Goal: Task Accomplishment & Management: Complete application form

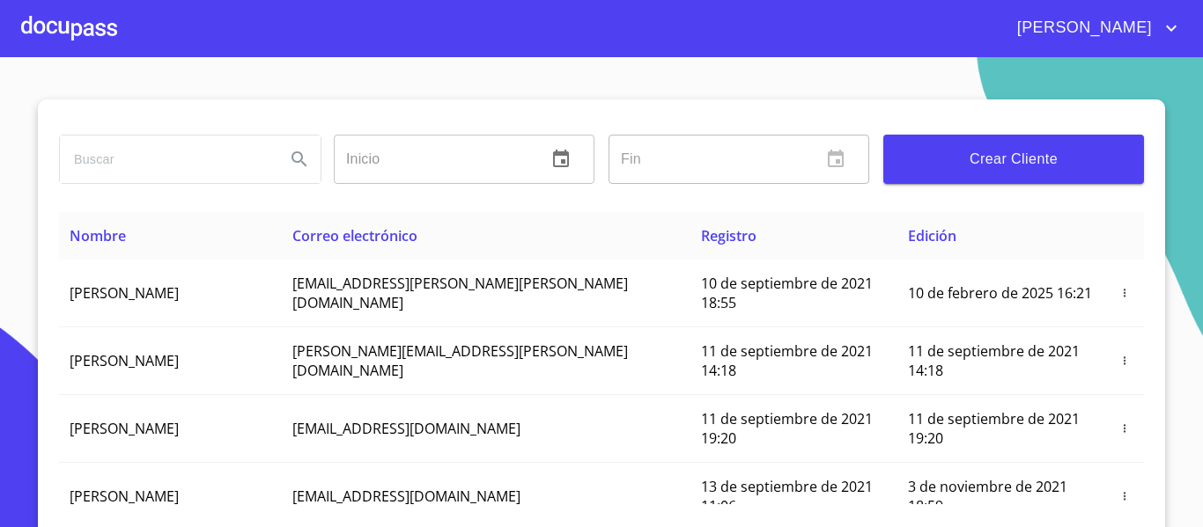
click at [167, 168] on input "search" at bounding box center [165, 160] width 211 height 48
type input "[PERSON_NAME]"
click at [296, 162] on icon "Search" at bounding box center [298, 158] width 15 height 15
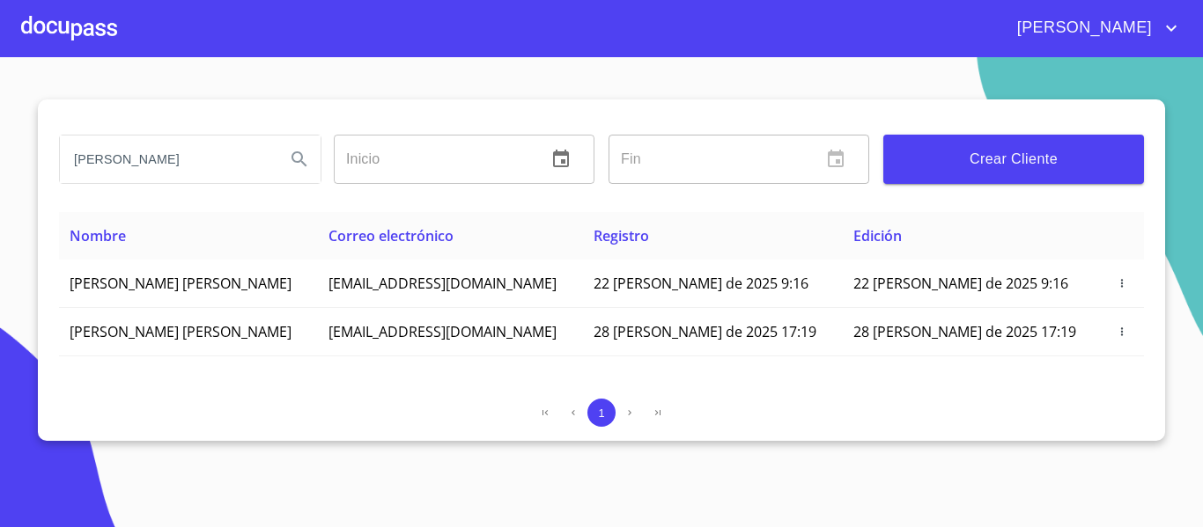
click at [87, 33] on div at bounding box center [69, 28] width 96 height 56
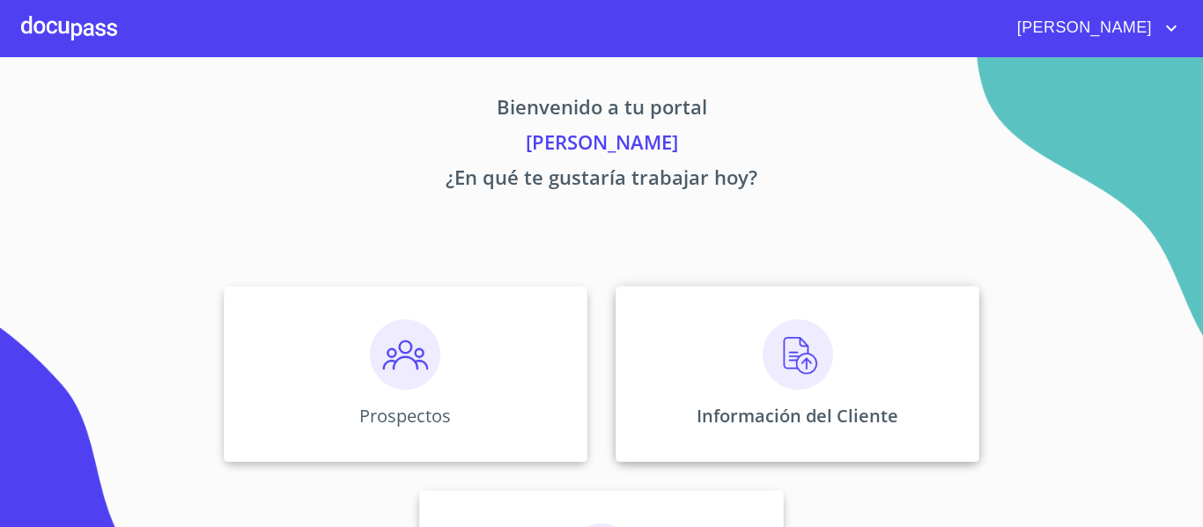
click at [654, 337] on div "Información del Cliente" at bounding box center [797, 374] width 364 height 176
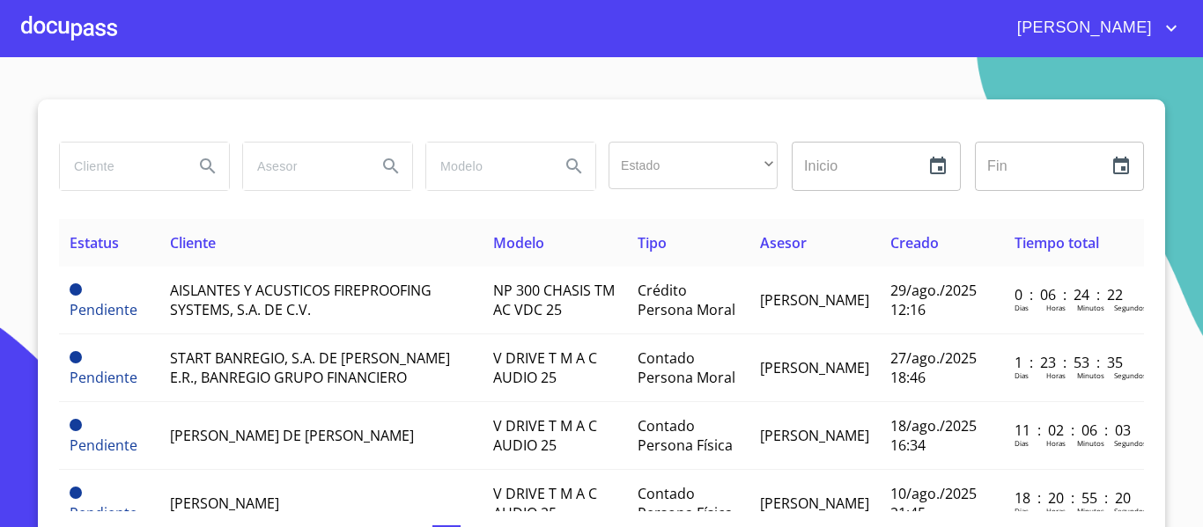
click at [161, 177] on input "search" at bounding box center [120, 167] width 120 height 48
type input "[PERSON_NAME]"
click at [207, 167] on icon "Search" at bounding box center [207, 166] width 21 height 21
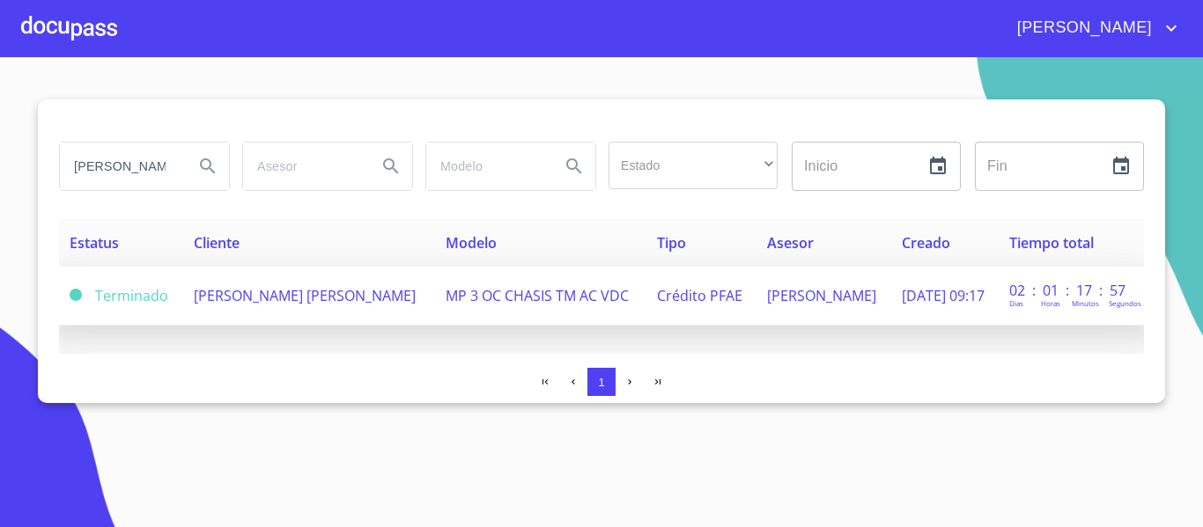
click at [665, 306] on span "Crédito PFAE" at bounding box center [699, 295] width 85 height 19
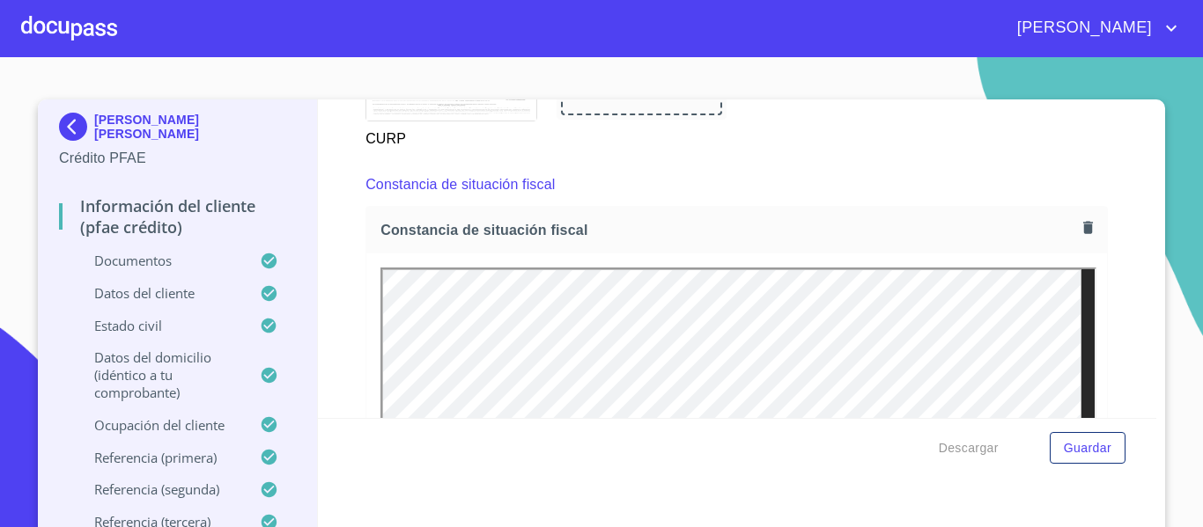
scroll to position [5048, 0]
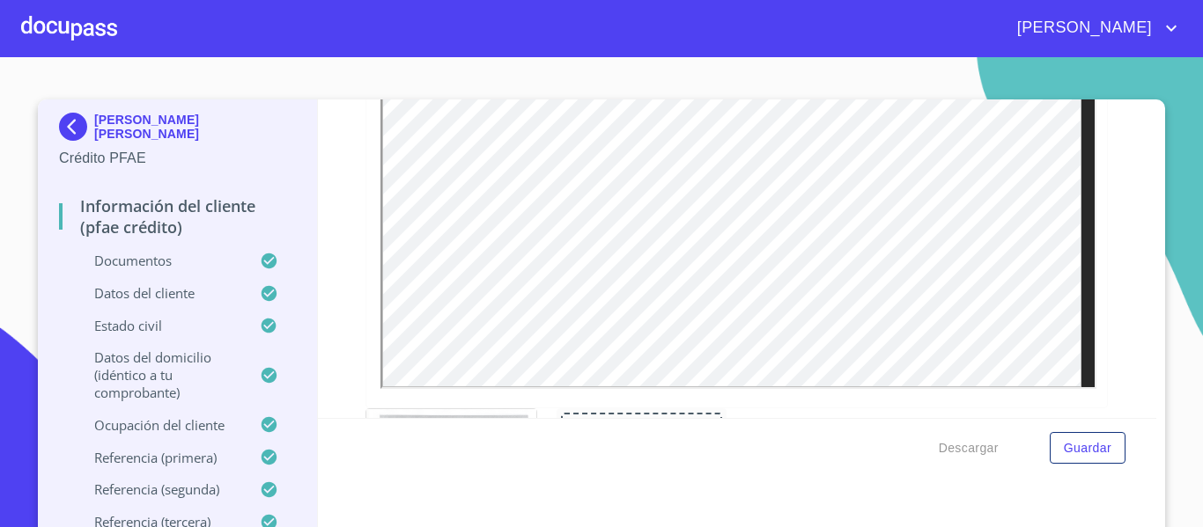
click at [61, 125] on img at bounding box center [76, 127] width 35 height 28
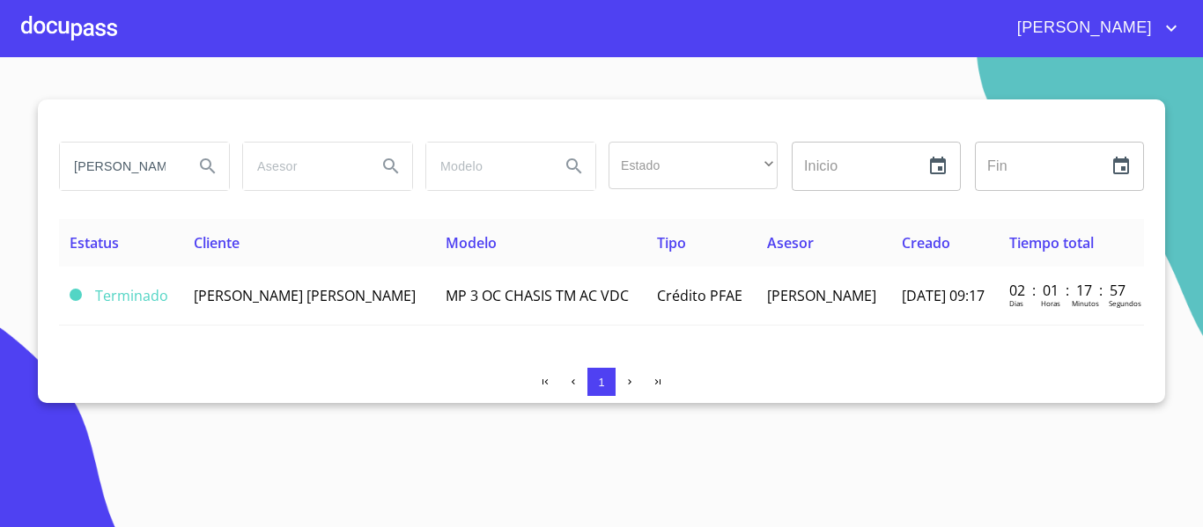
scroll to position [0, 16]
drag, startPoint x: 66, startPoint y: 168, endPoint x: 219, endPoint y: 191, distance: 154.9
click at [219, 191] on div "[PERSON_NAME]" at bounding box center [143, 166] width 183 height 63
click at [204, 170] on icon "Search" at bounding box center [207, 166] width 21 height 21
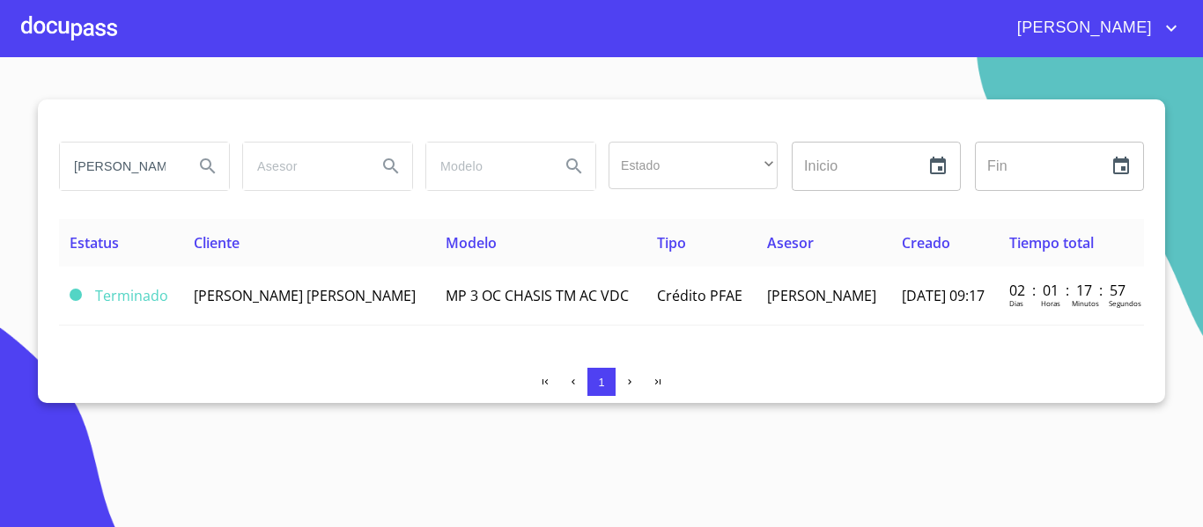
click at [68, 26] on div at bounding box center [69, 28] width 96 height 56
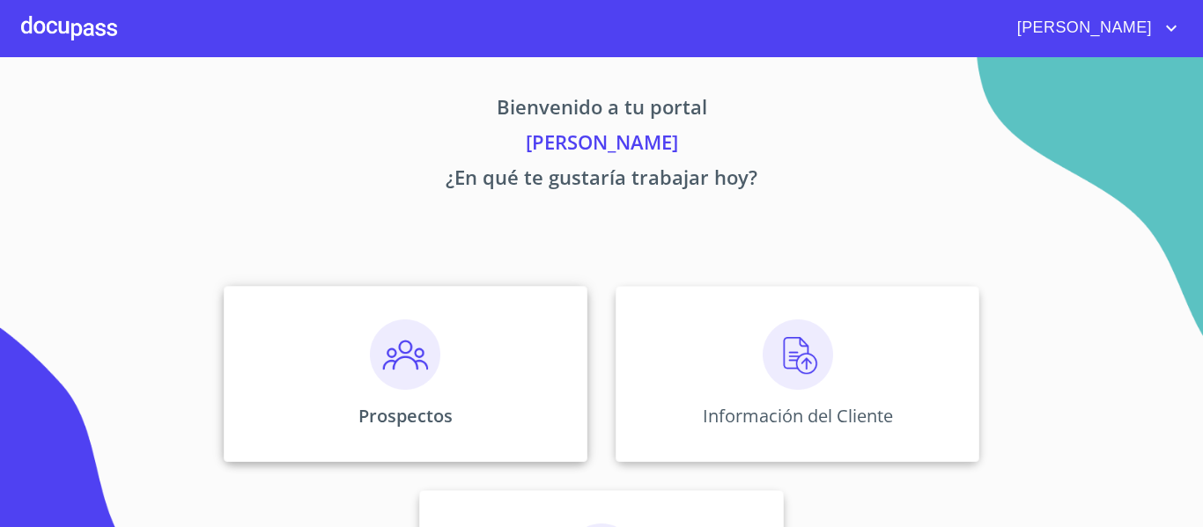
click at [457, 402] on div "Prospectos" at bounding box center [406, 374] width 364 height 176
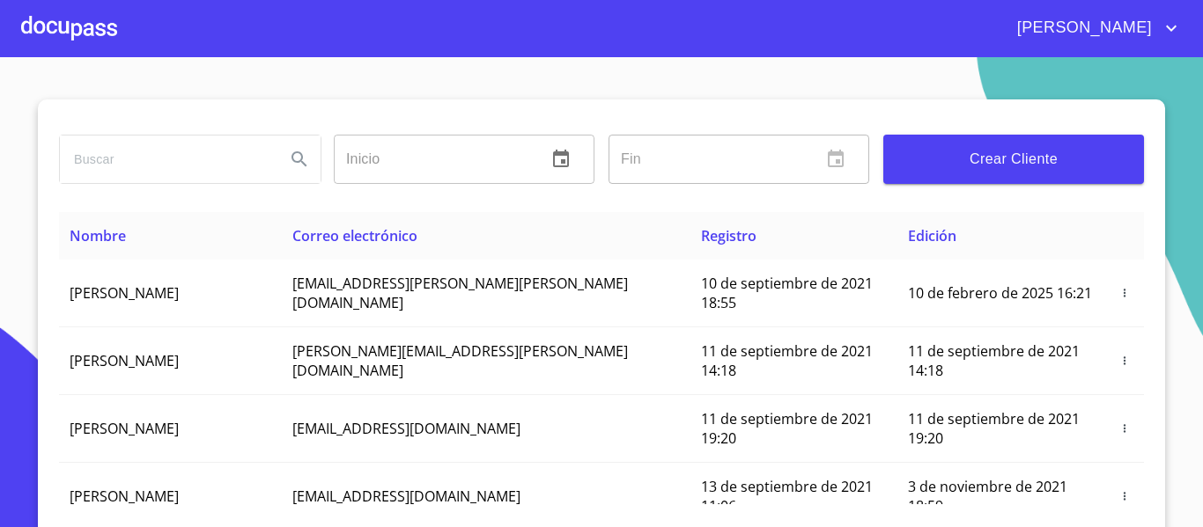
click at [101, 160] on input "search" at bounding box center [165, 160] width 211 height 48
type input "[PERSON_NAME]"
click at [292, 162] on icon "Search" at bounding box center [298, 158] width 15 height 15
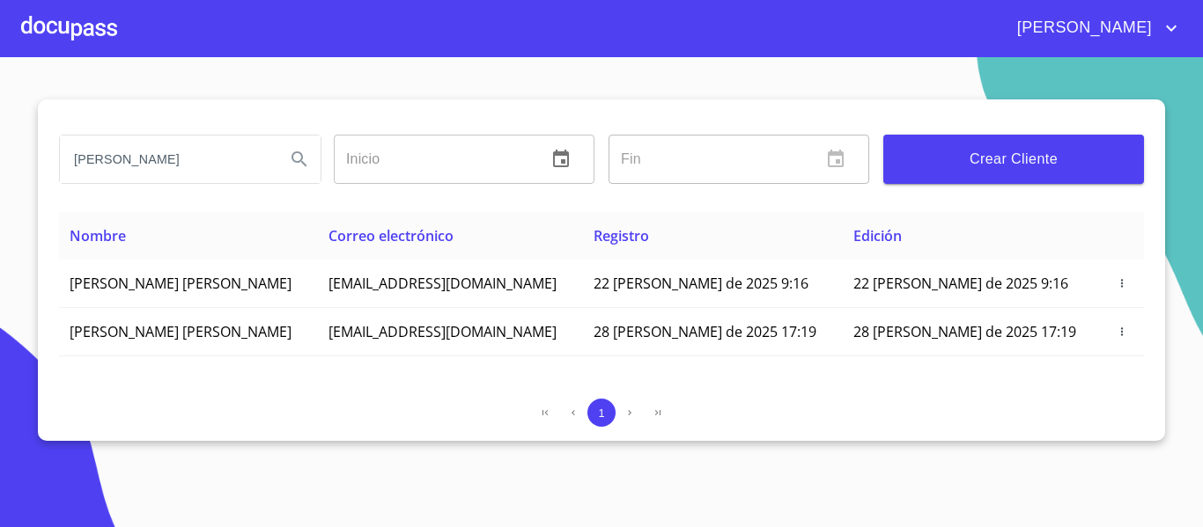
click at [79, 36] on div at bounding box center [69, 28] width 96 height 56
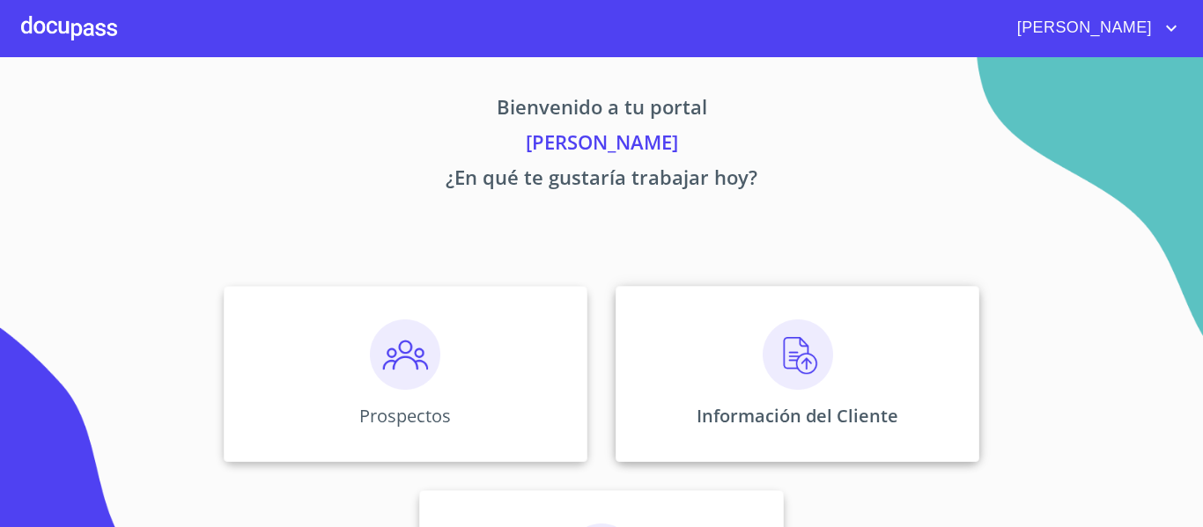
click at [772, 405] on p "Información del Cliente" at bounding box center [798, 416] width 202 height 24
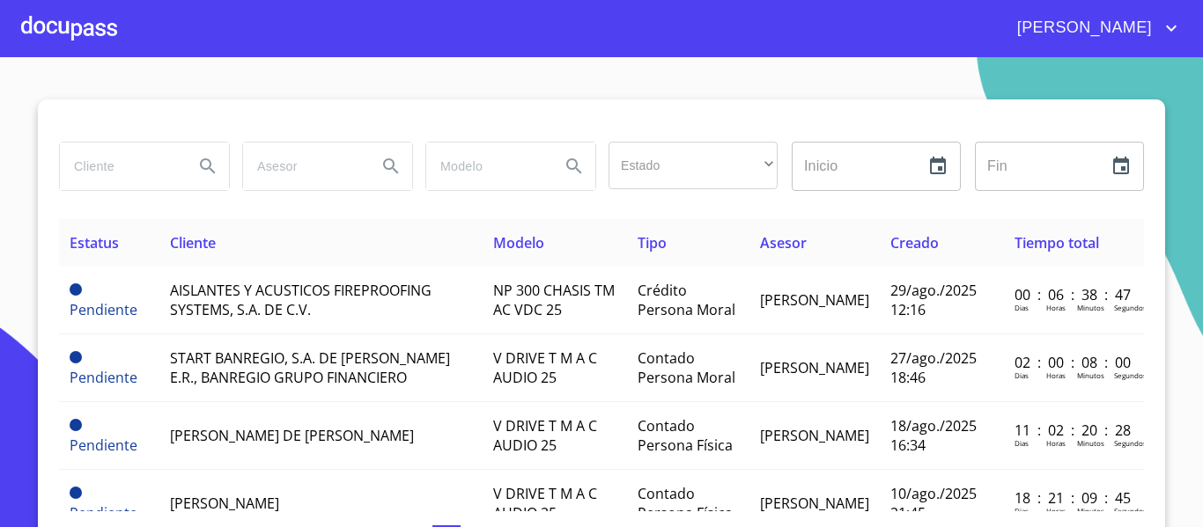
click at [150, 175] on input "search" at bounding box center [120, 167] width 120 height 48
type input "METRO"
click at [202, 172] on icon "Search" at bounding box center [207, 166] width 21 height 21
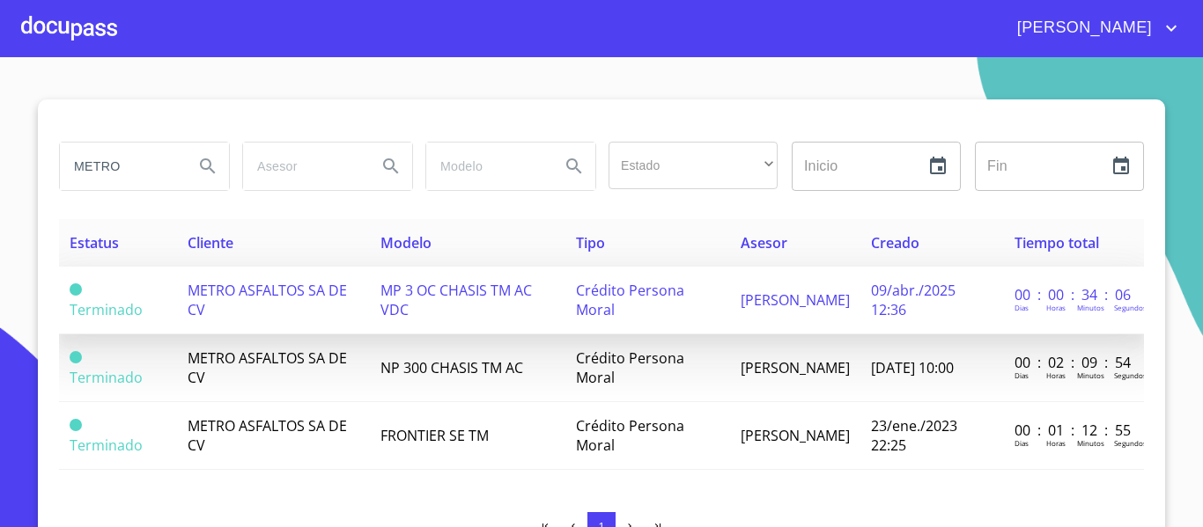
click at [816, 313] on td "[PERSON_NAME]" at bounding box center [795, 301] width 130 height 68
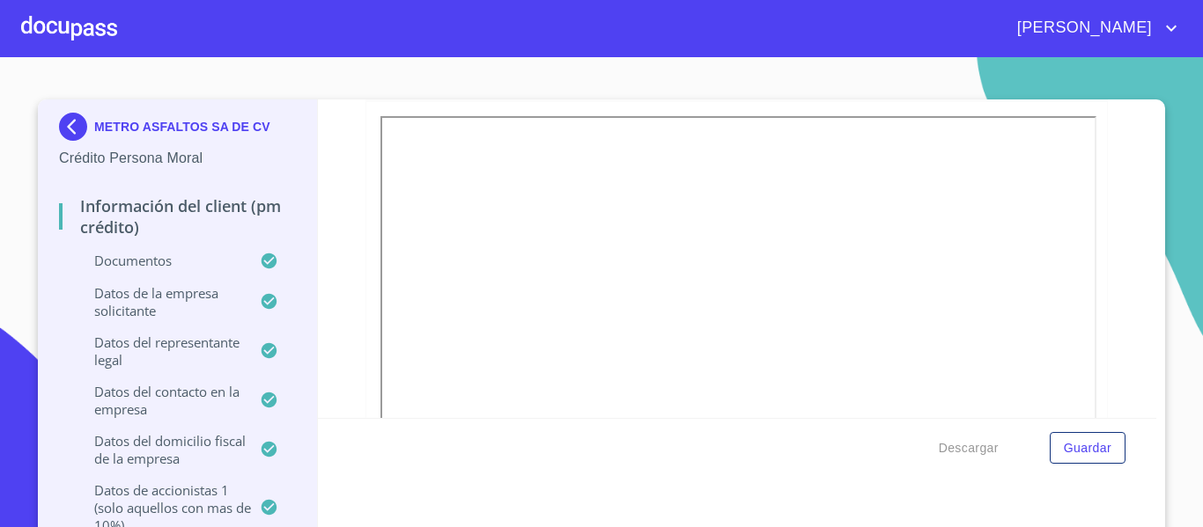
scroll to position [1068, 0]
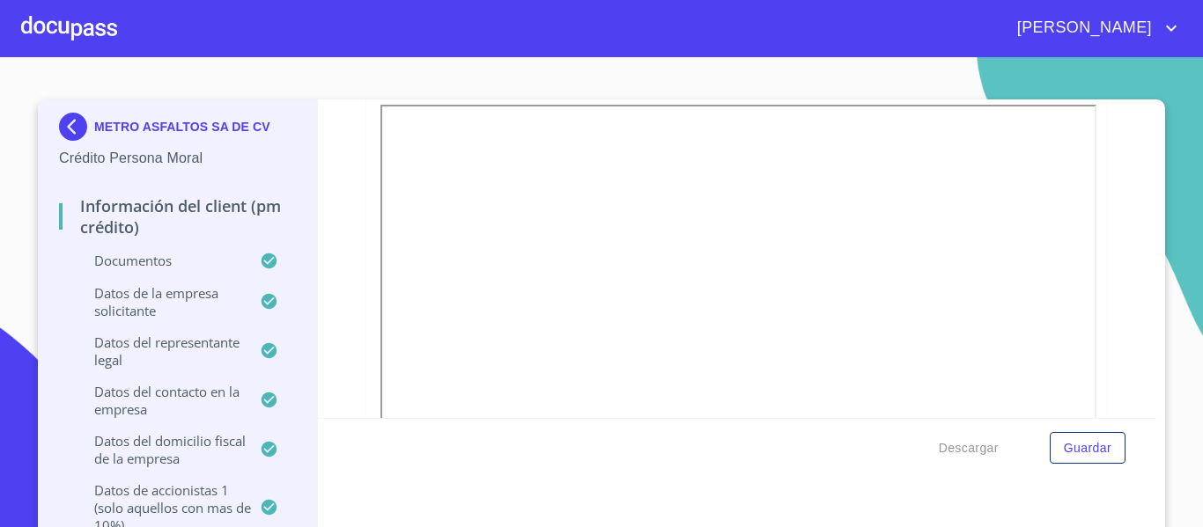
click at [1165, 276] on section "METRO ASFALTOS SA DE CV Crédito Persona Moral Información del Client (PM crédit…" at bounding box center [601, 292] width 1203 height 470
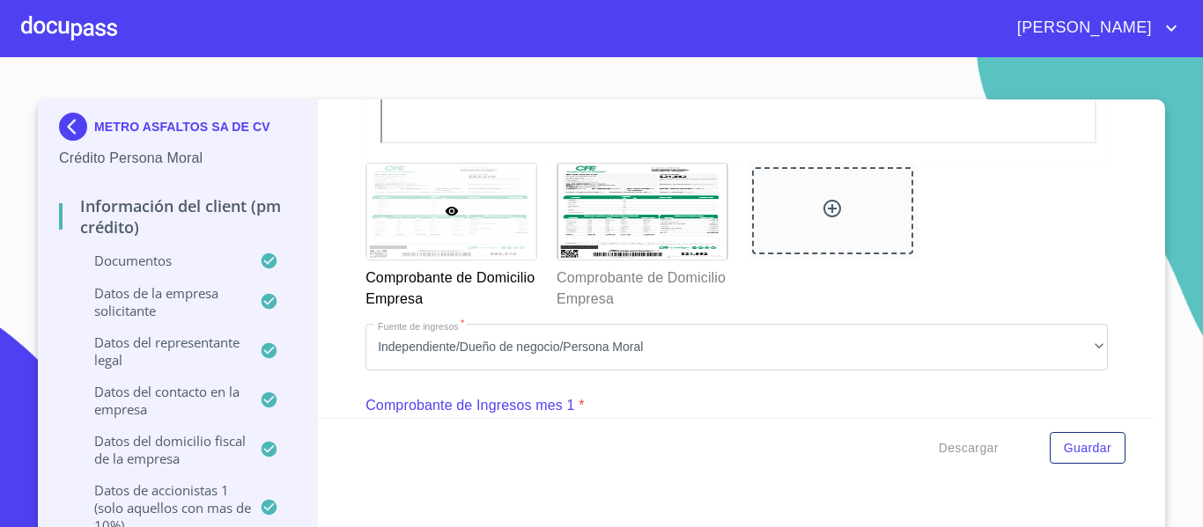
scroll to position [20, 0]
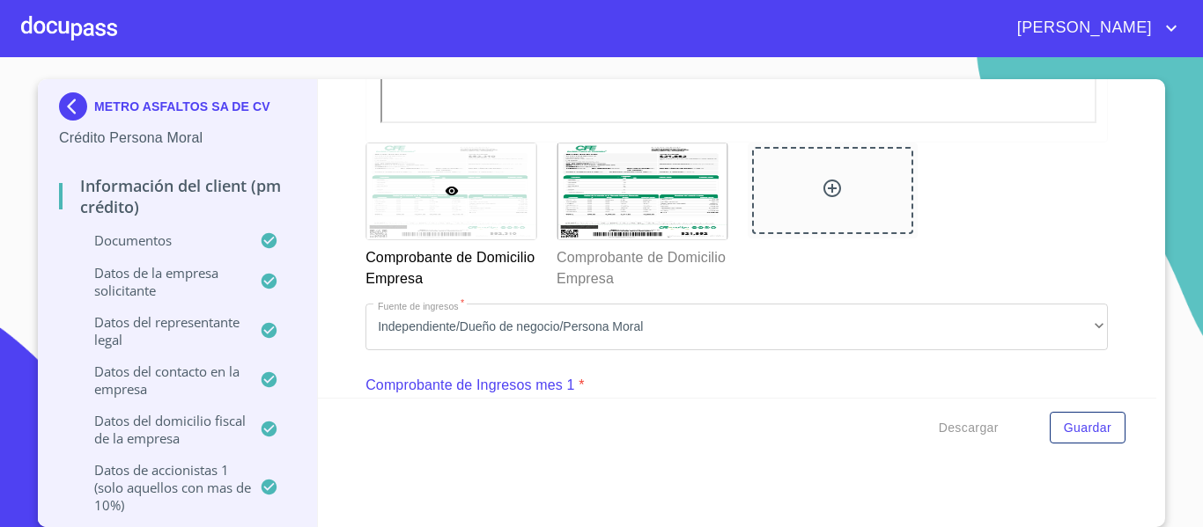
click at [804, 283] on div at bounding box center [832, 216] width 191 height 168
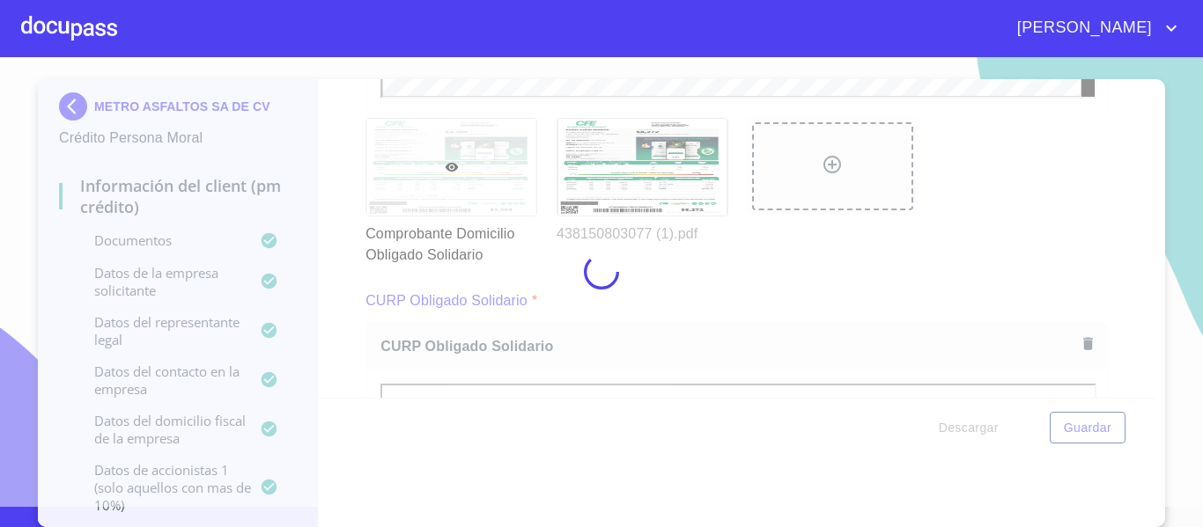
scroll to position [0, 0]
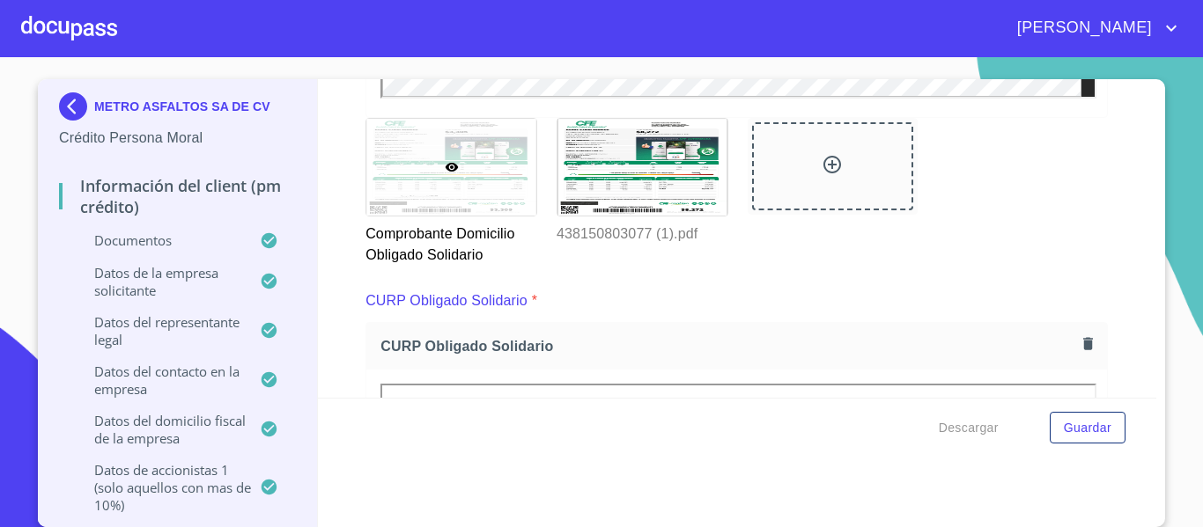
click at [699, 306] on div "CURP Obligado Solidario *" at bounding box center [736, 301] width 742 height 42
click at [1080, 427] on span "Guardar" at bounding box center [1088, 428] width 48 height 22
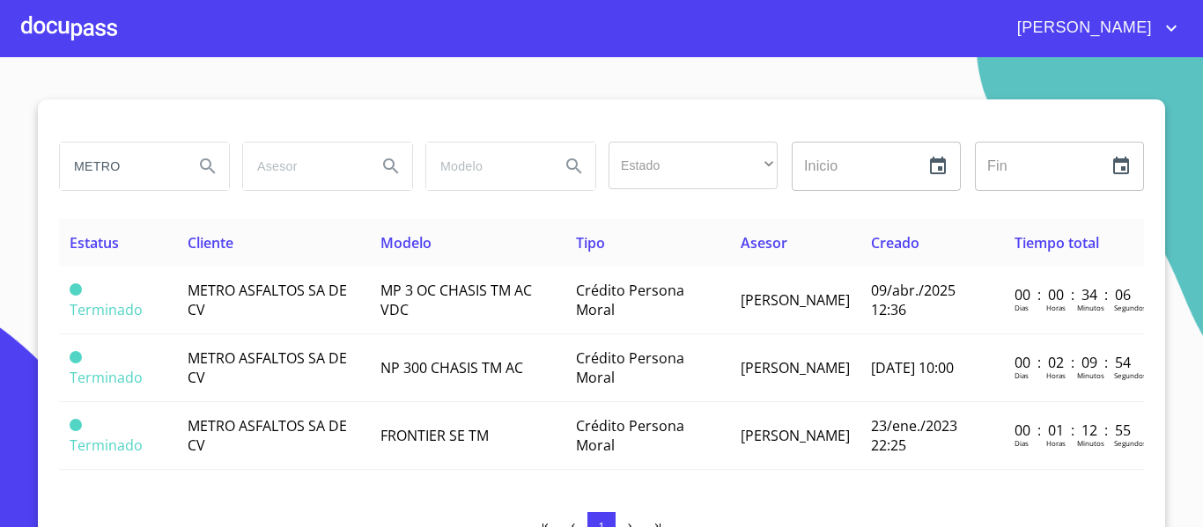
click at [98, 41] on div at bounding box center [69, 28] width 96 height 56
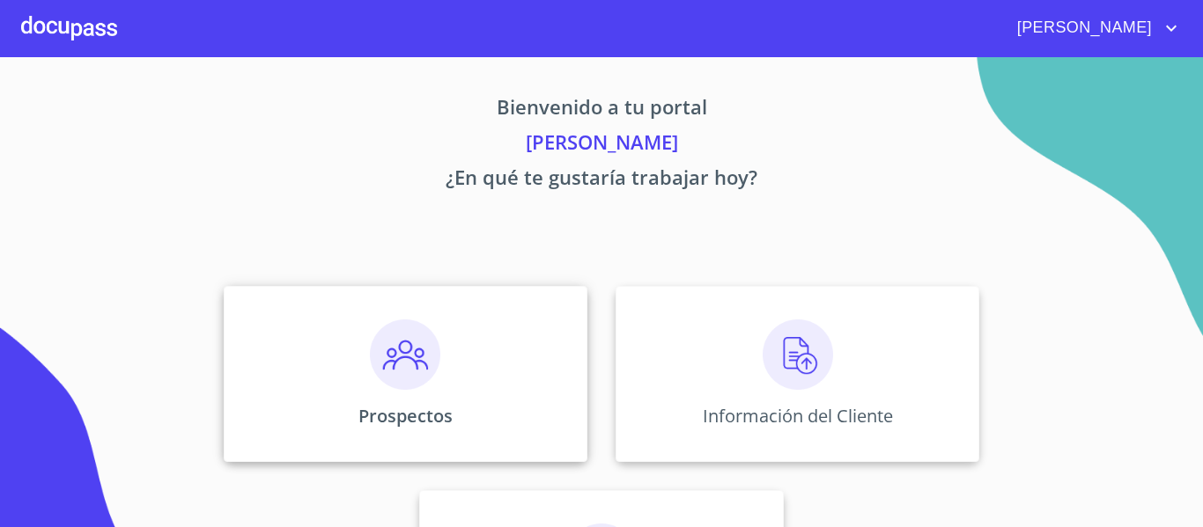
click at [424, 405] on p "Prospectos" at bounding box center [405, 416] width 94 height 24
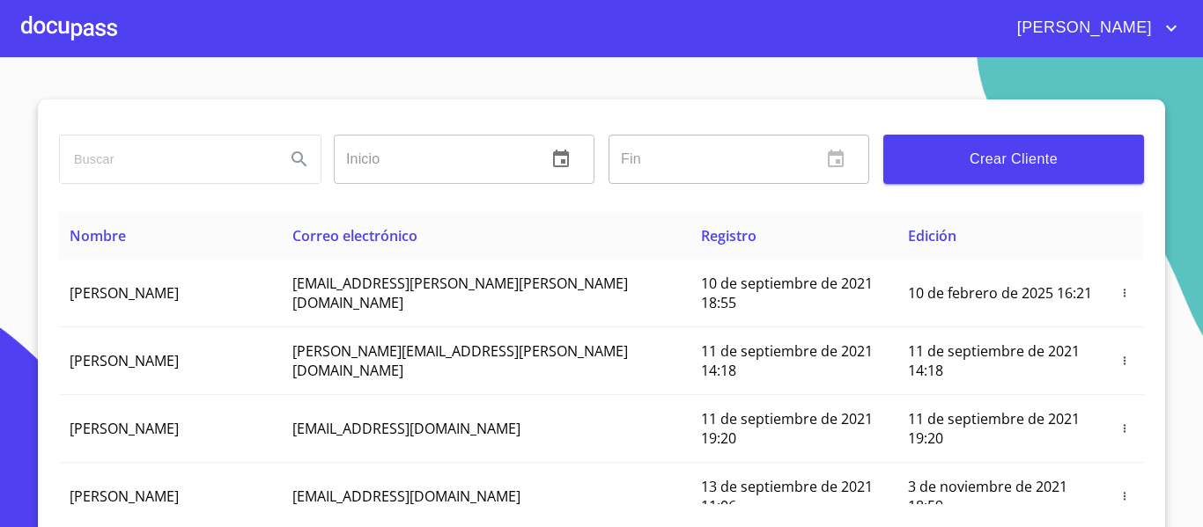
click at [899, 151] on span "Crear Cliente" at bounding box center [1013, 159] width 232 height 25
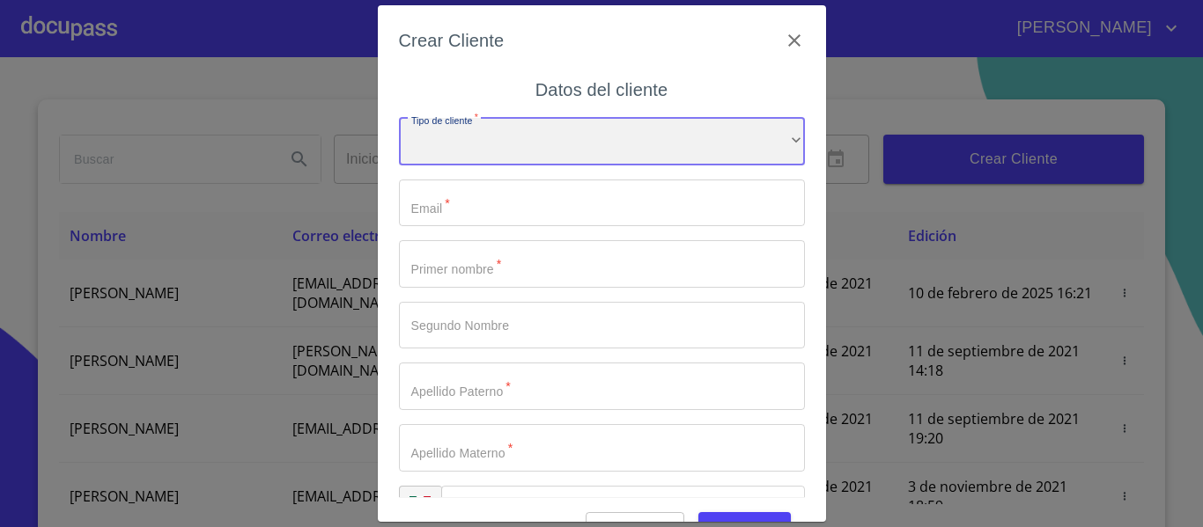
click at [475, 154] on div "​" at bounding box center [602, 142] width 406 height 48
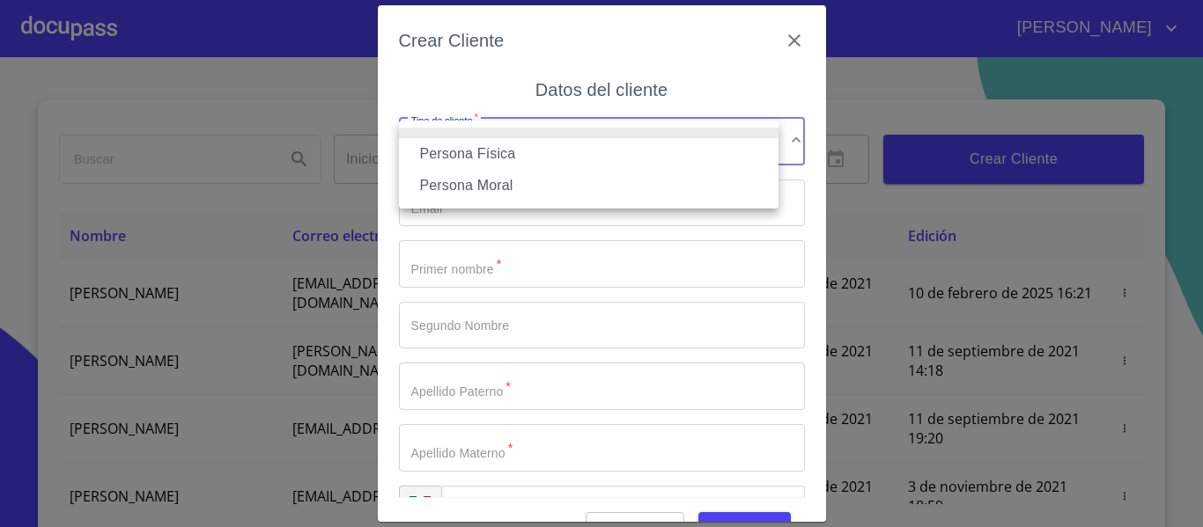
click at [448, 149] on li "Persona Física" at bounding box center [589, 154] width 380 height 32
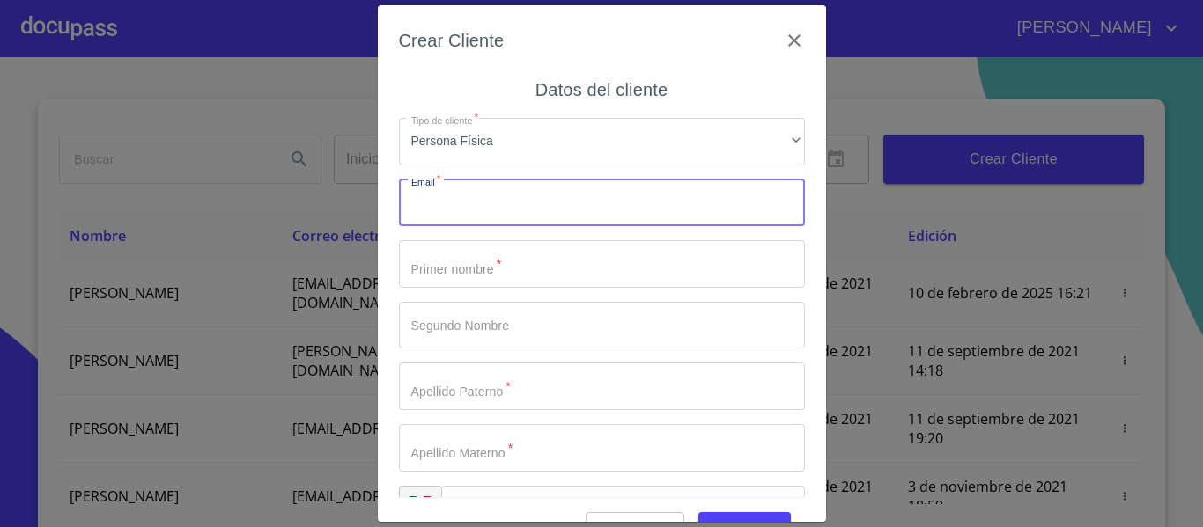
click at [481, 213] on input "Tipo de cliente   *" at bounding box center [602, 204] width 406 height 48
type input "[EMAIL_ADDRESS][DOMAIN_NAME]"
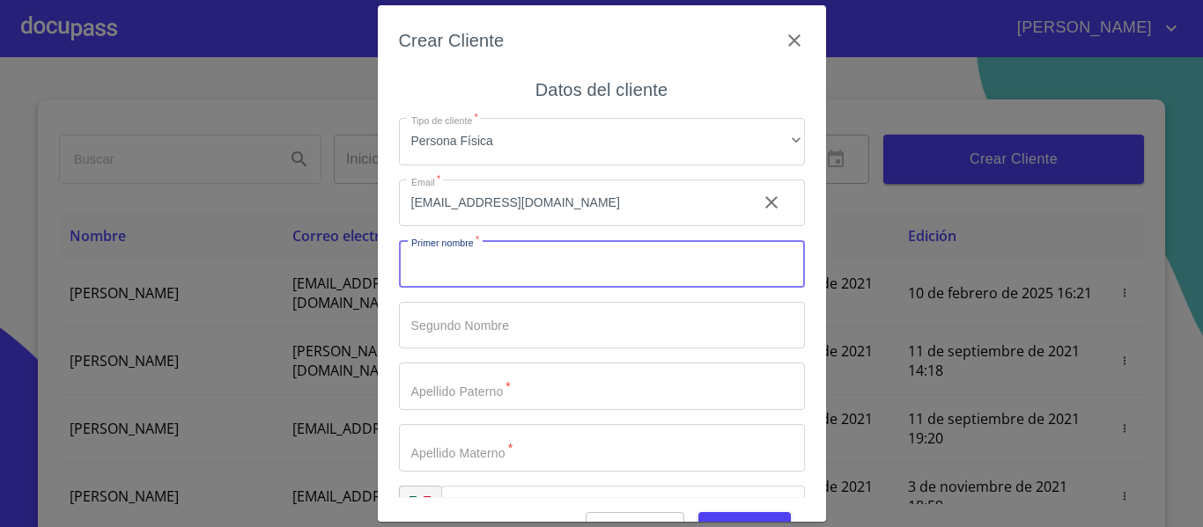
click at [467, 274] on input "Tipo de cliente   *" at bounding box center [602, 264] width 406 height 48
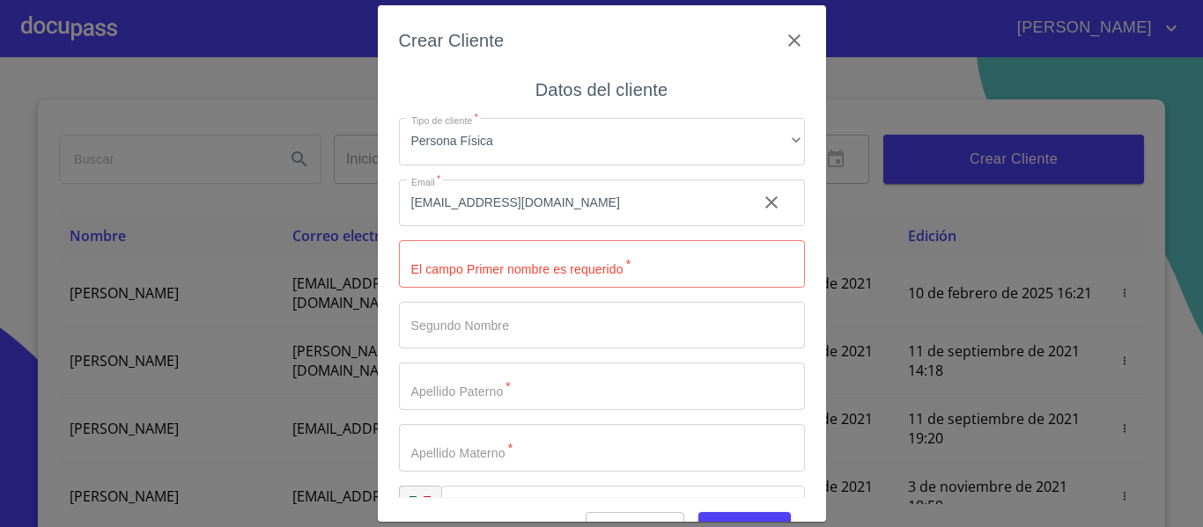
click at [528, 276] on input "Tipo de cliente   *" at bounding box center [602, 264] width 406 height 48
type input "[PERSON_NAME]"
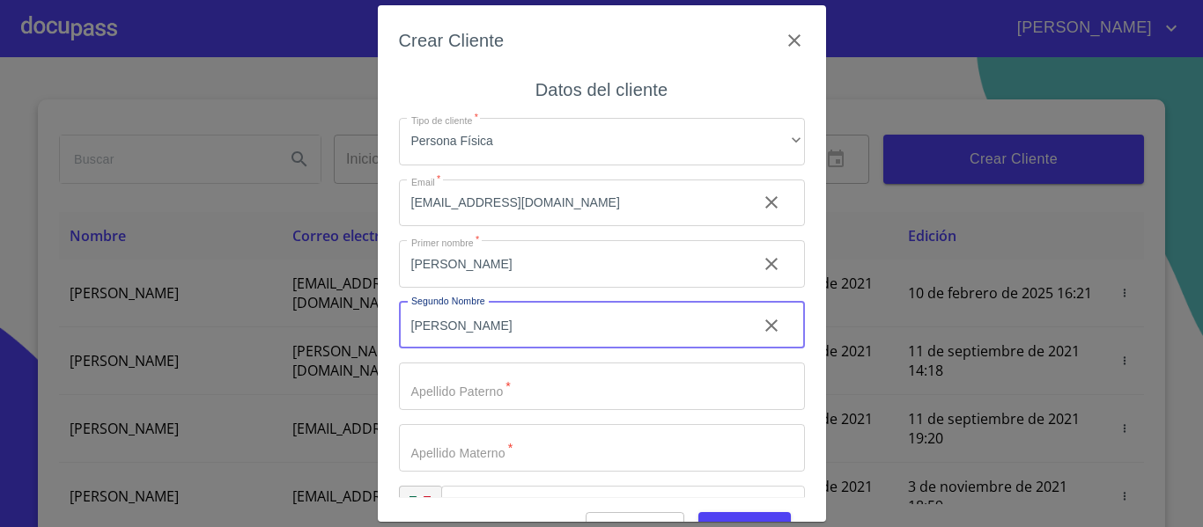
type input "[PERSON_NAME]"
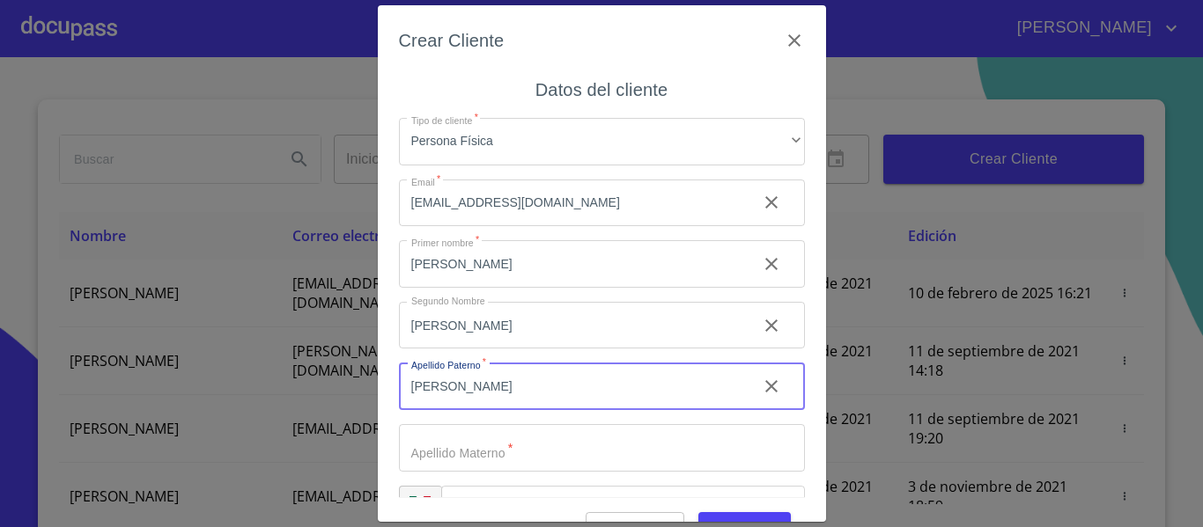
type input "[PERSON_NAME]"
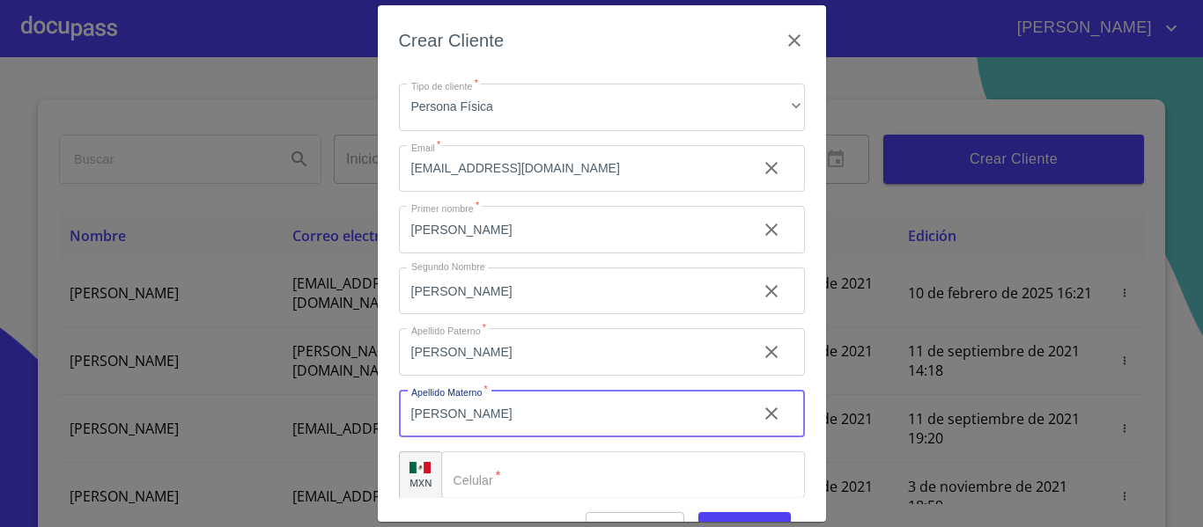
scroll to position [50, 0]
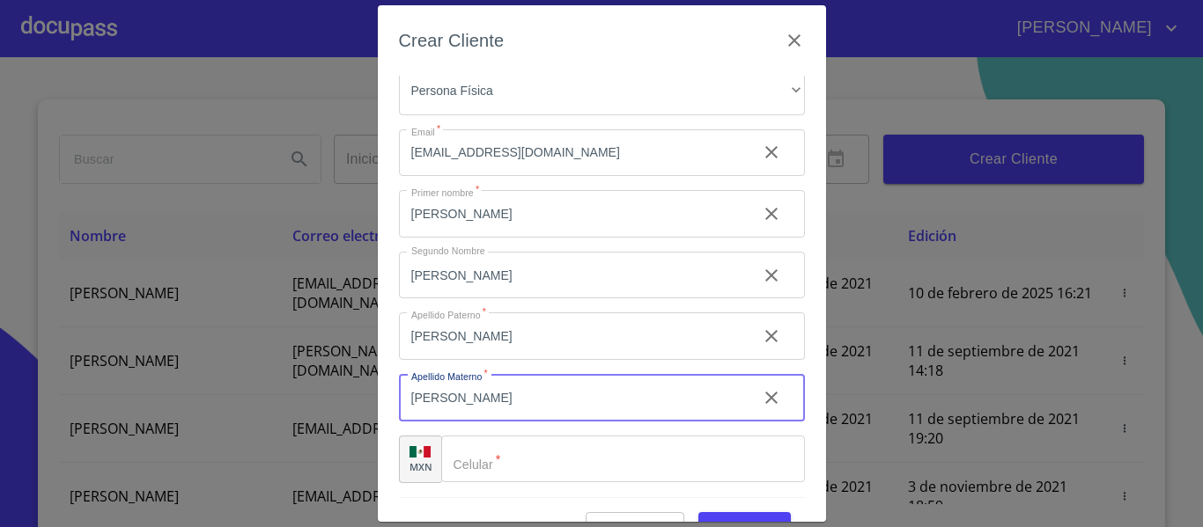
type input "[PERSON_NAME]"
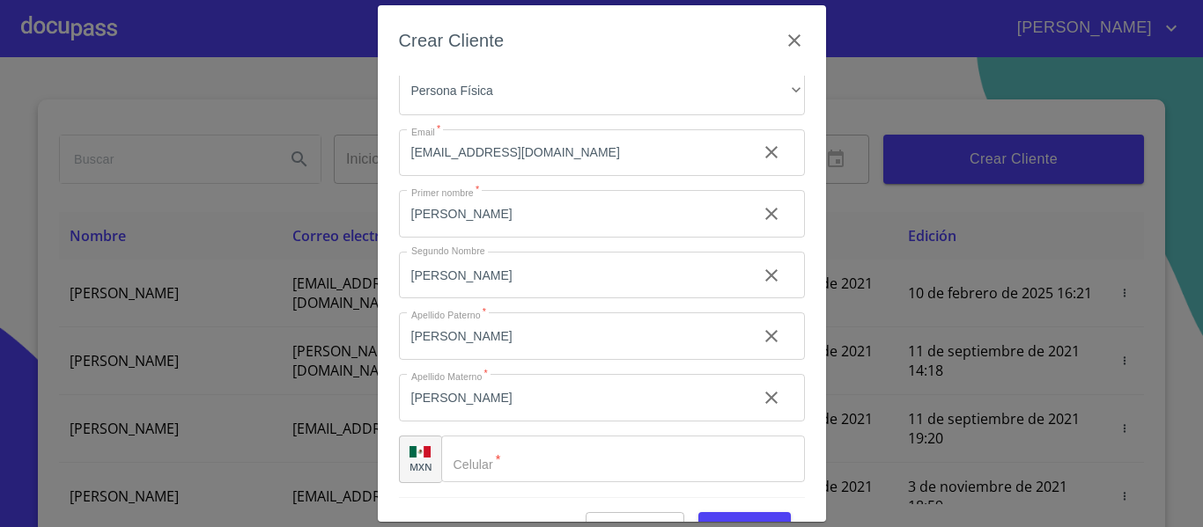
click at [461, 464] on div "​" at bounding box center [623, 460] width 364 height 48
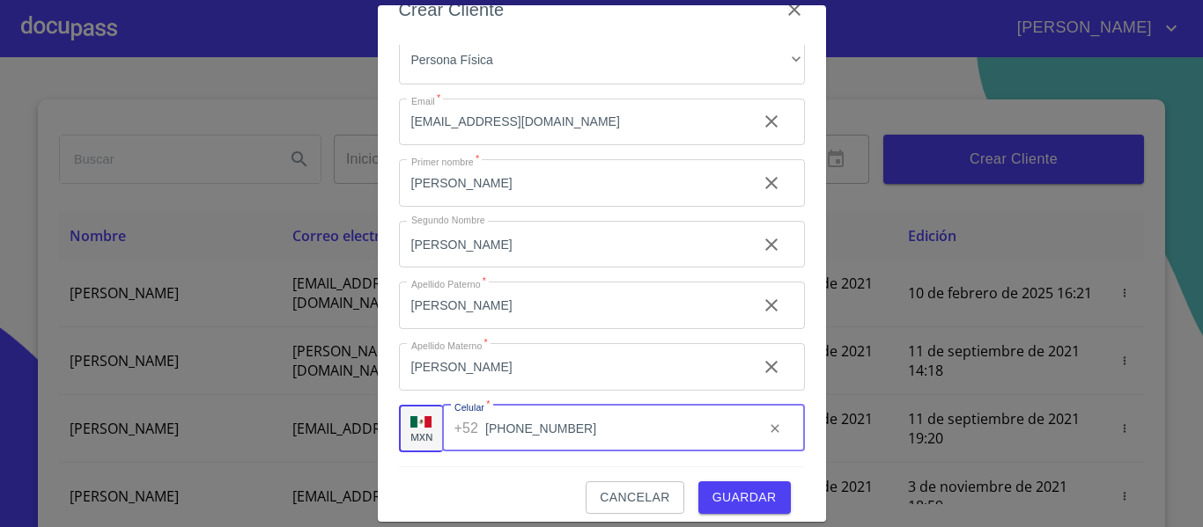
scroll to position [44, 0]
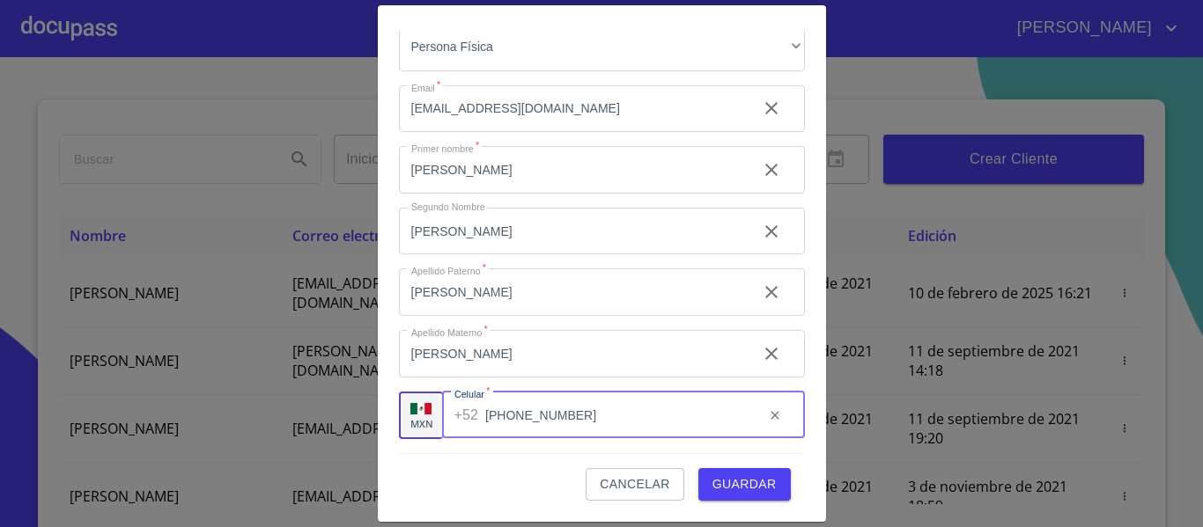
type input "[PHONE_NUMBER]"
click at [747, 495] on span "Guardar" at bounding box center [744, 485] width 64 height 22
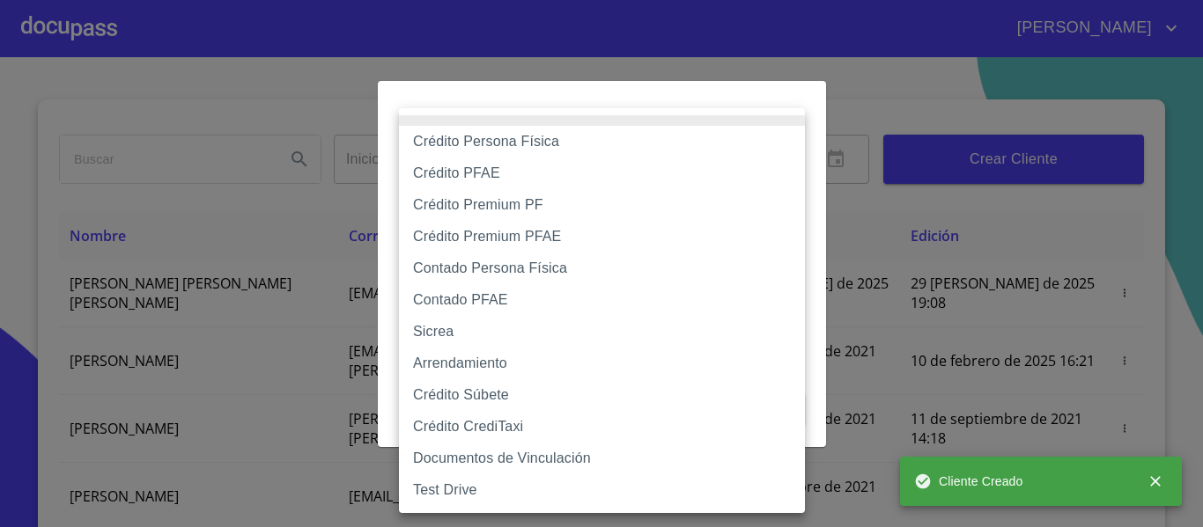
click at [550, 171] on body "[PERSON_NAME] ​ Fin ​ Crear Cliente Nombre Correo electrónico Registro Edición …" at bounding box center [601, 263] width 1203 height 527
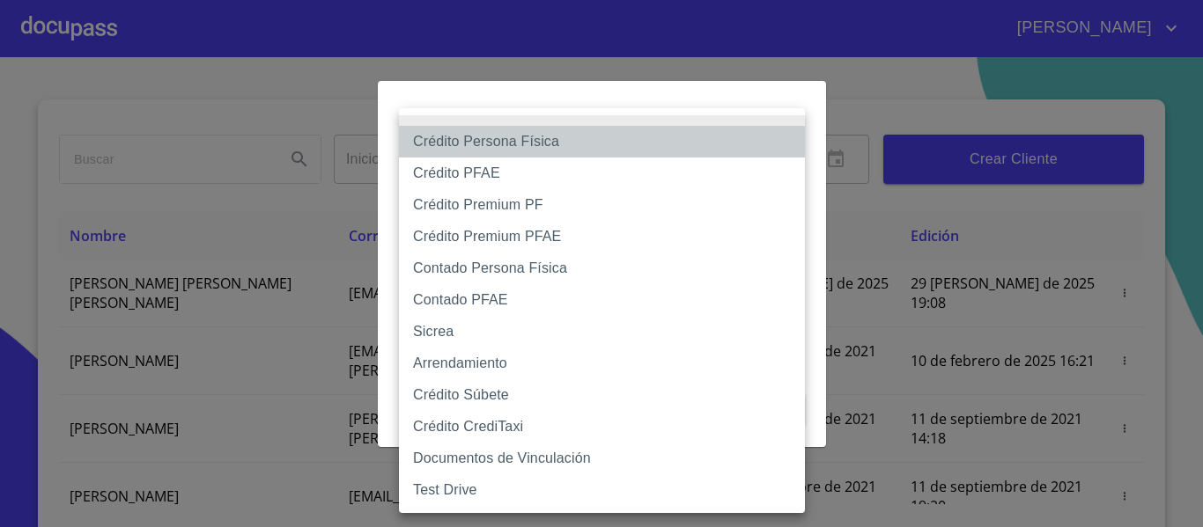
click at [502, 143] on li "Crédito Persona Física" at bounding box center [602, 142] width 406 height 32
type input "6009fb3c7d1714eb8809aa97"
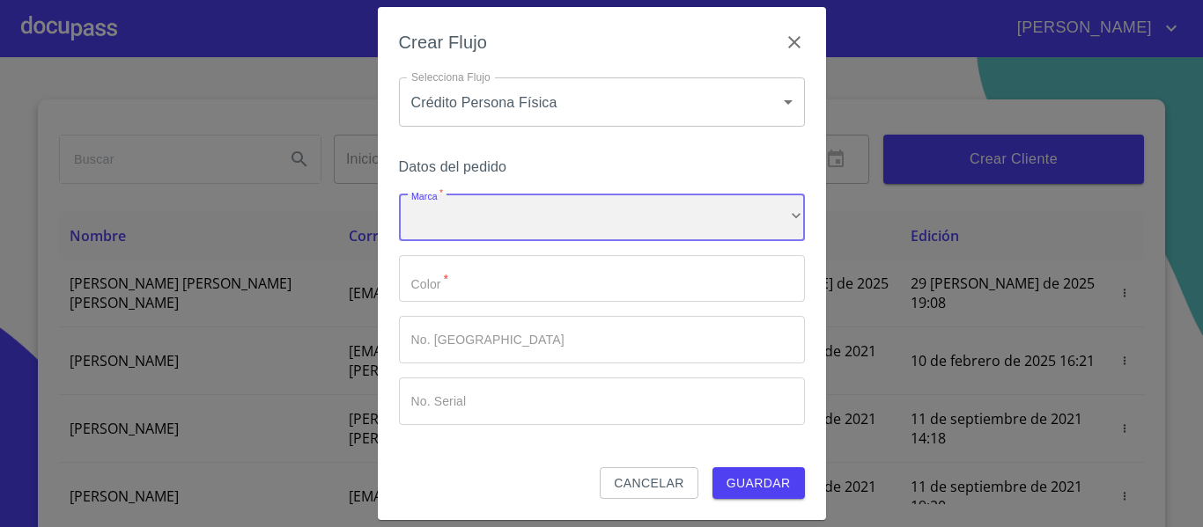
click at [471, 214] on div "​" at bounding box center [602, 218] width 406 height 48
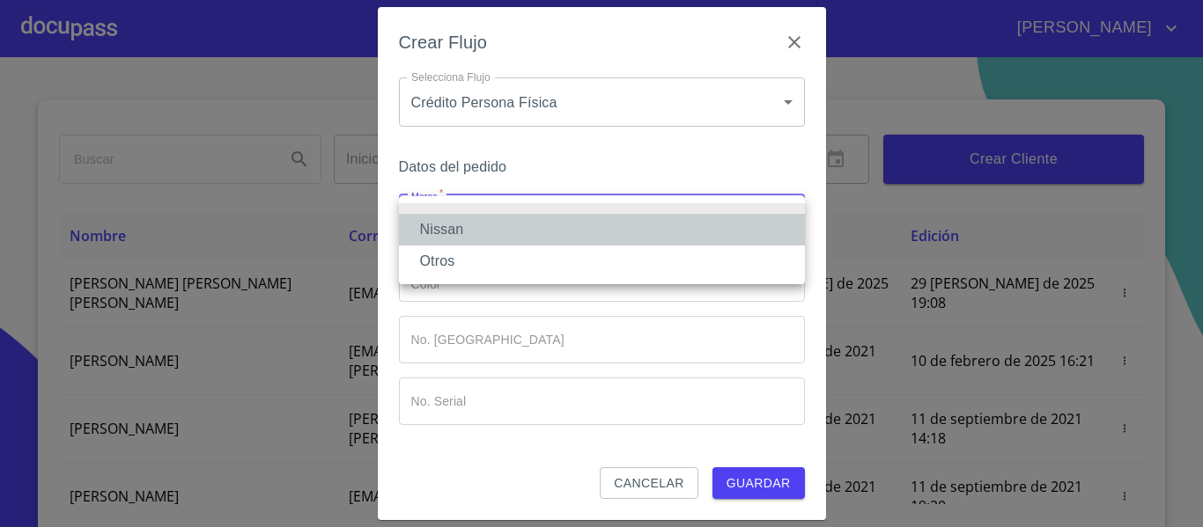
click at [471, 214] on li "Nissan" at bounding box center [602, 230] width 406 height 32
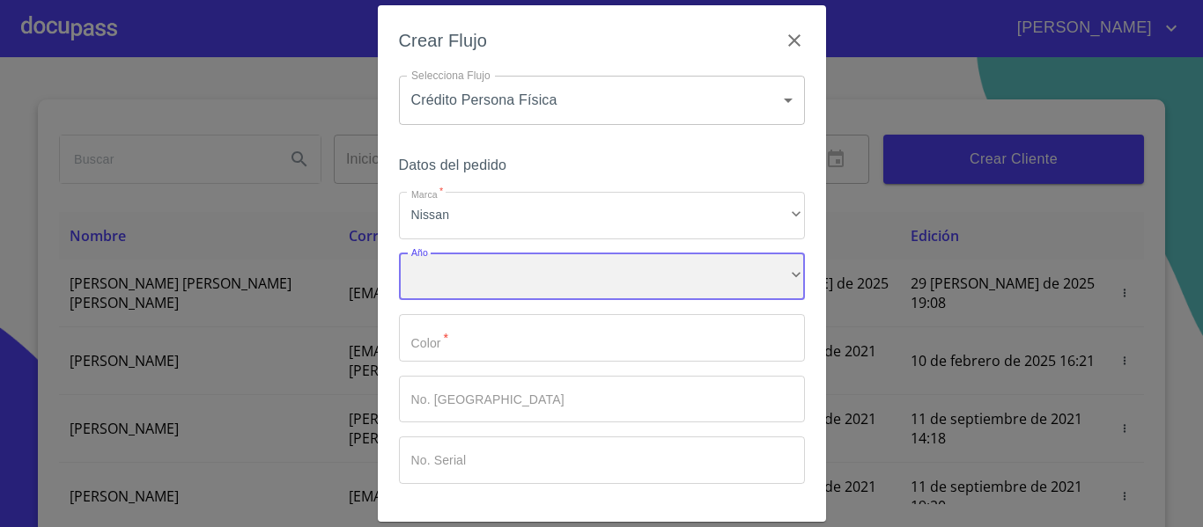
click at [462, 282] on div "​" at bounding box center [602, 278] width 406 height 48
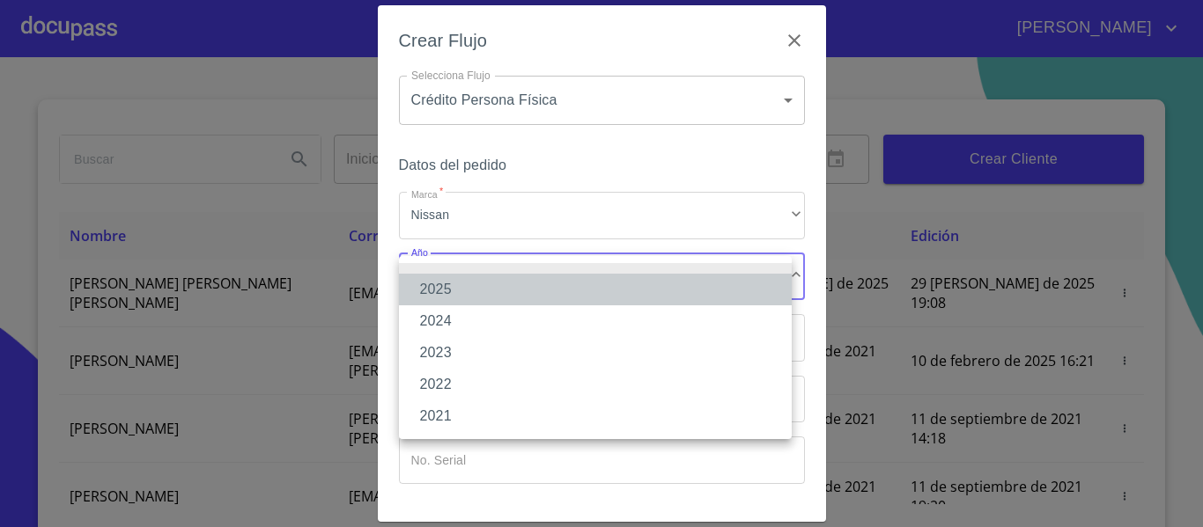
click at [460, 284] on li "2025" at bounding box center [595, 290] width 393 height 32
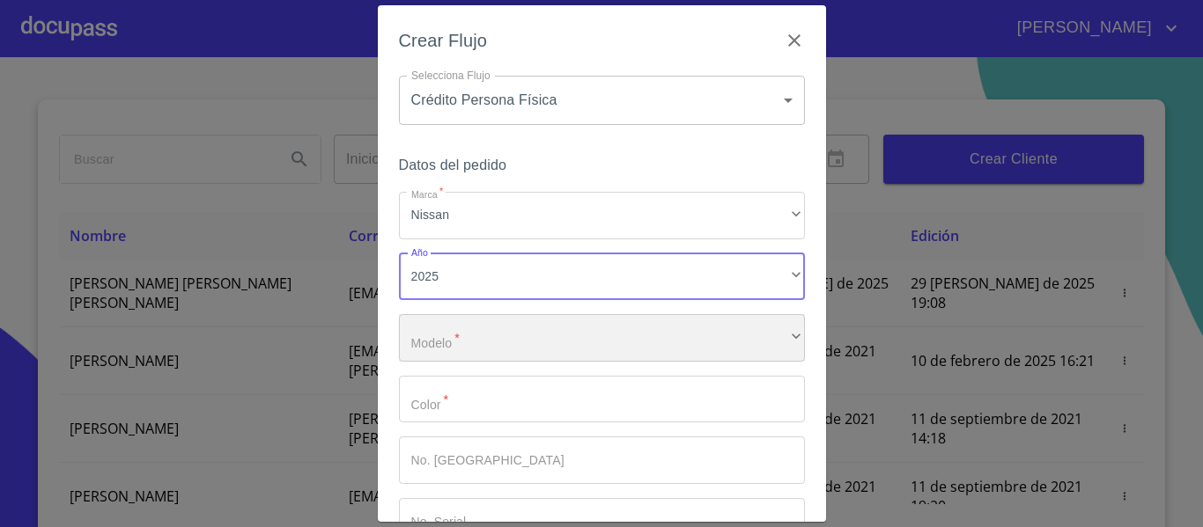
click at [456, 342] on div "​" at bounding box center [602, 338] width 406 height 48
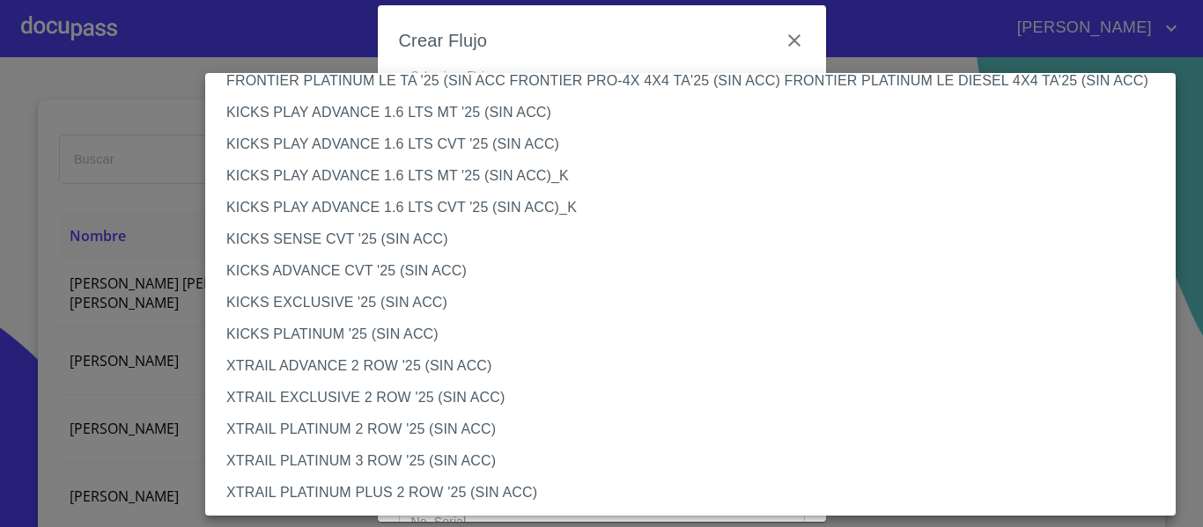
scroll to position [1396, 0]
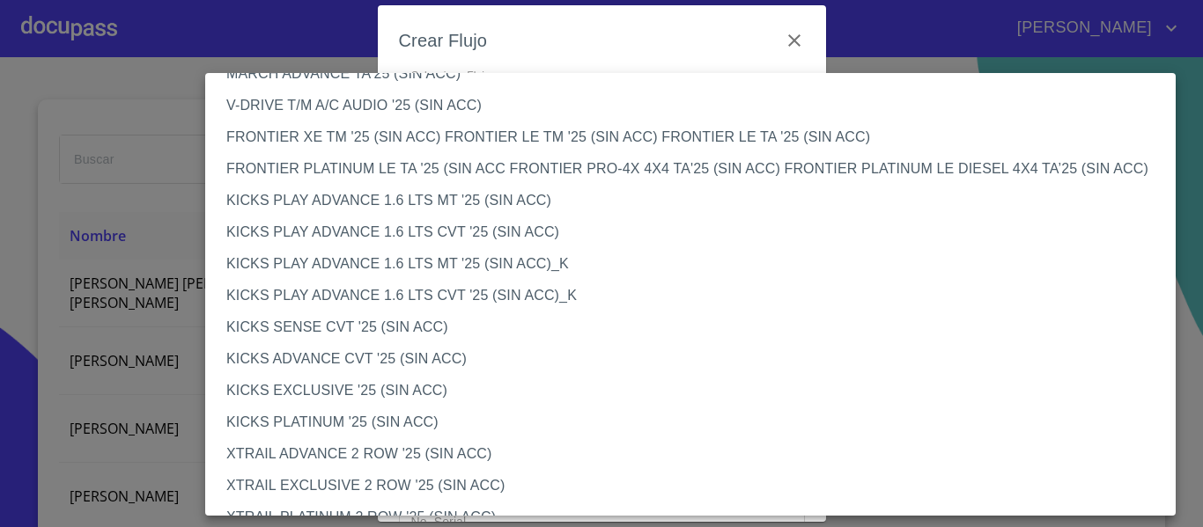
click at [417, 173] on li "FRONTIER PLATINUM LE TA '25 (SIN ACC FRONTIER PRO-4X 4X4 TA'25 (SIN ACC) FRONTI…" at bounding box center [697, 169] width 984 height 32
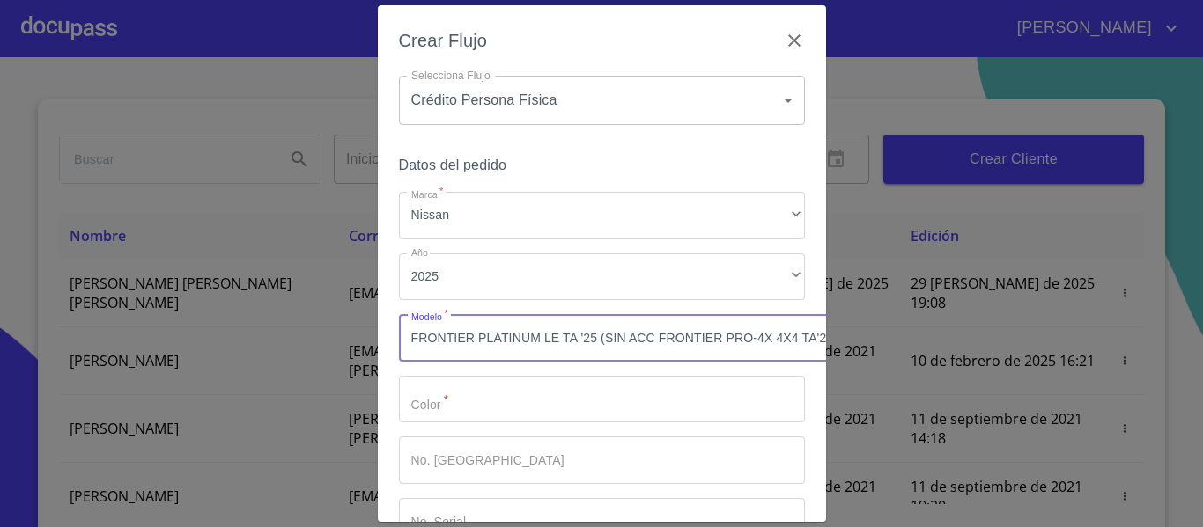
click at [490, 405] on input "Marca   *" at bounding box center [602, 400] width 406 height 48
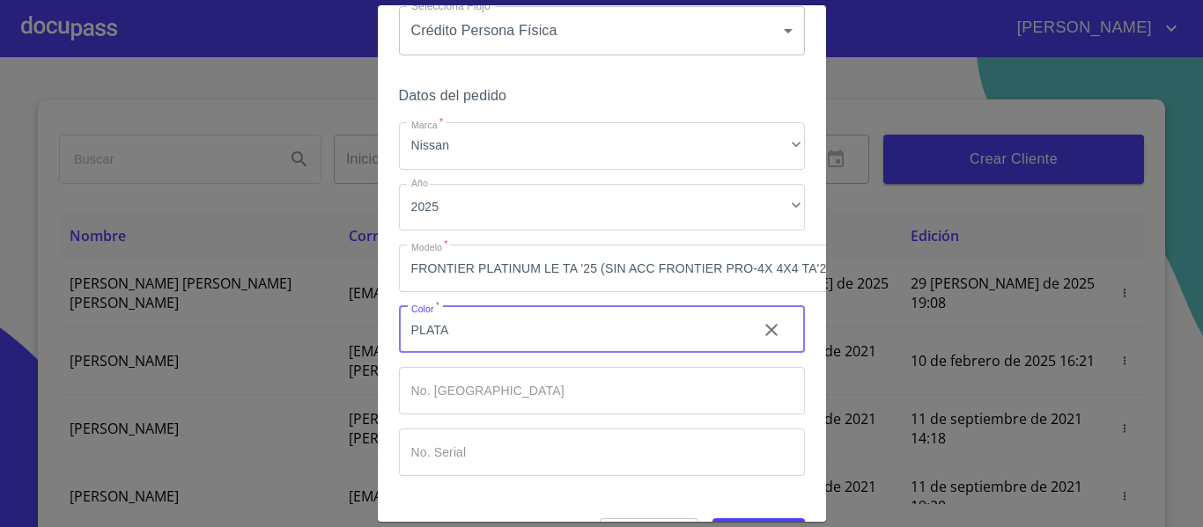
scroll to position [132, 0]
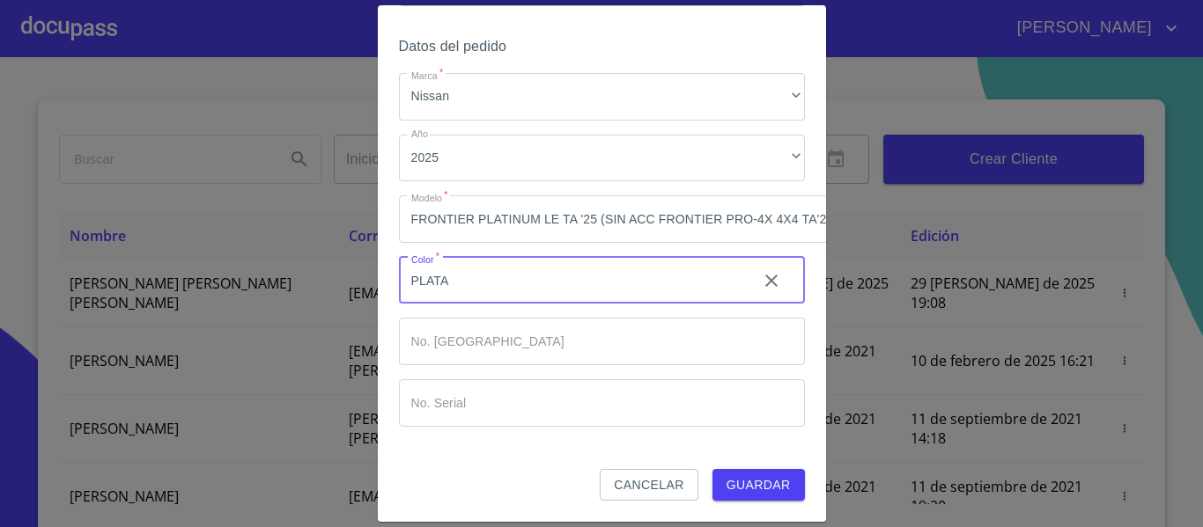
type input "PLATA"
click at [735, 475] on span "Guardar" at bounding box center [758, 486] width 64 height 22
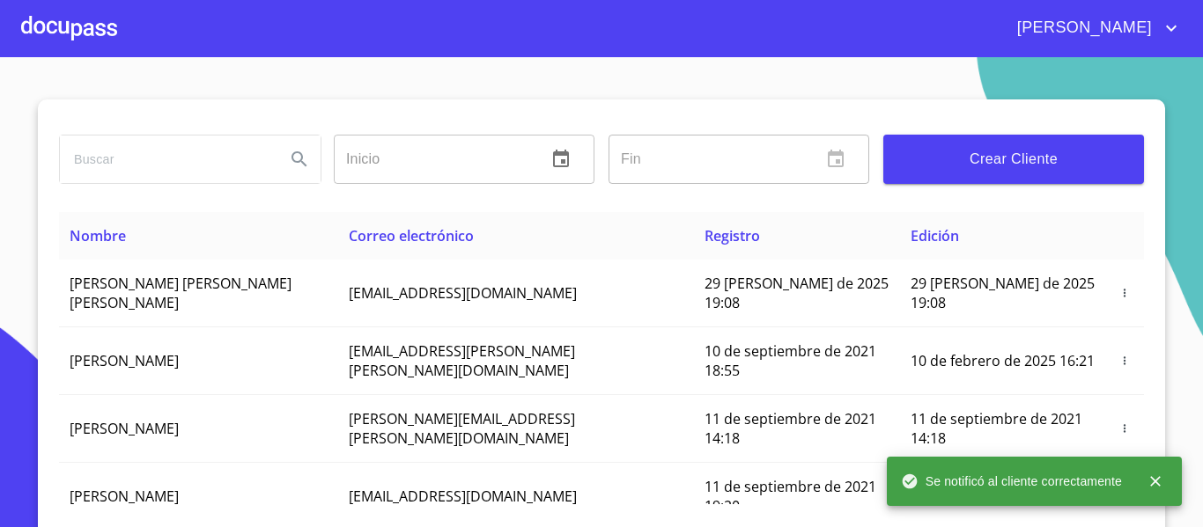
click at [91, 34] on div at bounding box center [69, 28] width 96 height 56
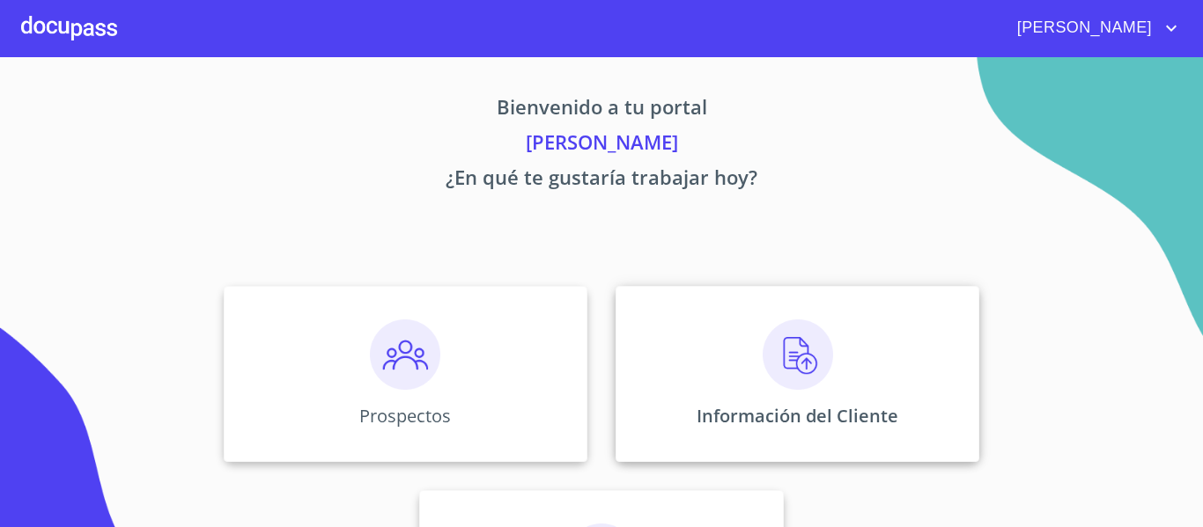
click at [728, 439] on div "Información del Cliente" at bounding box center [797, 374] width 364 height 176
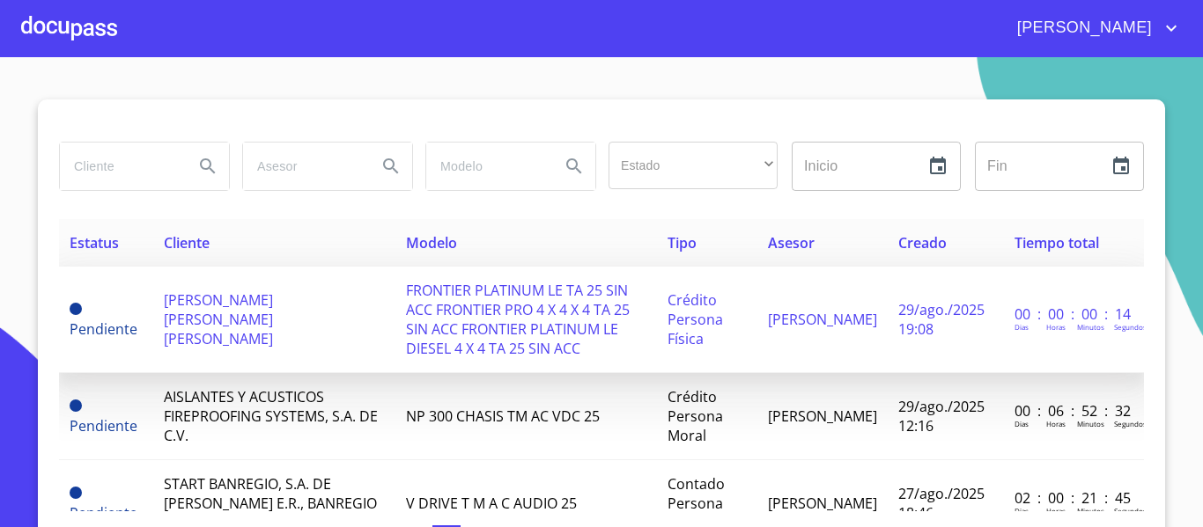
click at [406, 343] on span "FRONTIER PLATINUM LE TA 25 SIN ACC FRONTIER PRO 4 X 4 X 4 TA 25 SIN ACC FRONTIE…" at bounding box center [518, 319] width 224 height 77
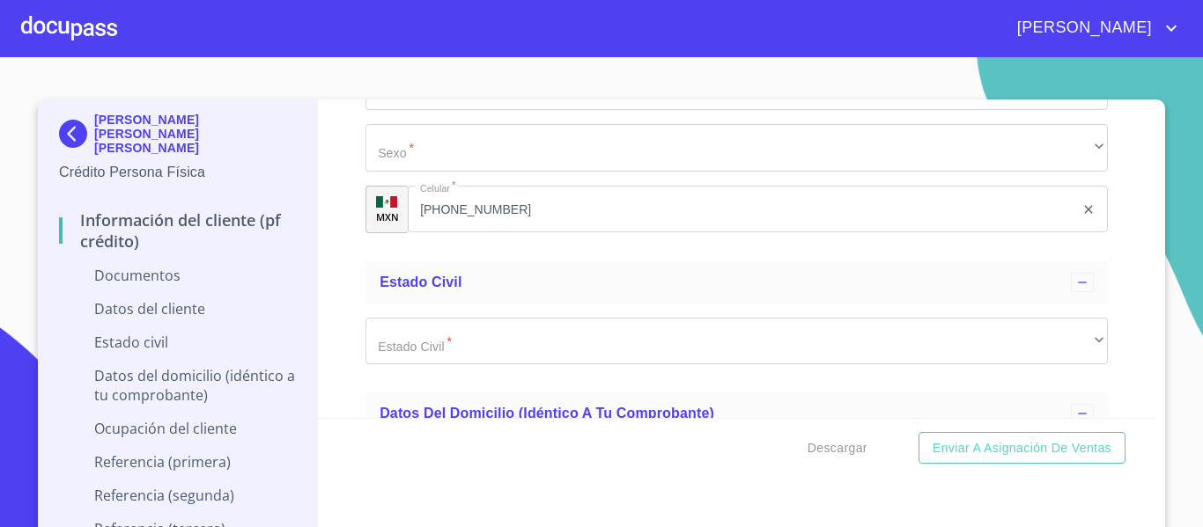
scroll to position [4790, 0]
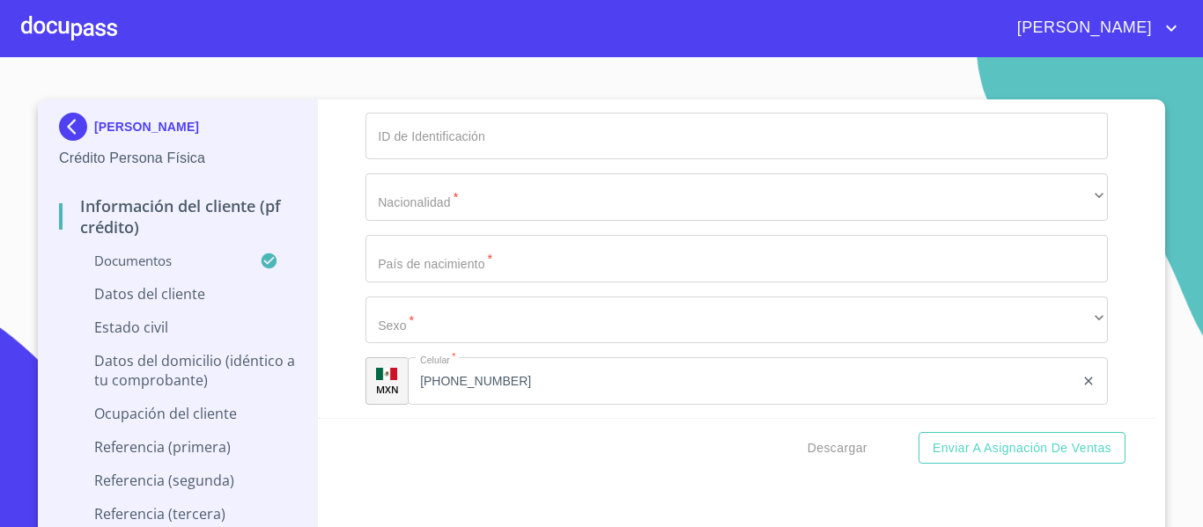
scroll to position [20, 0]
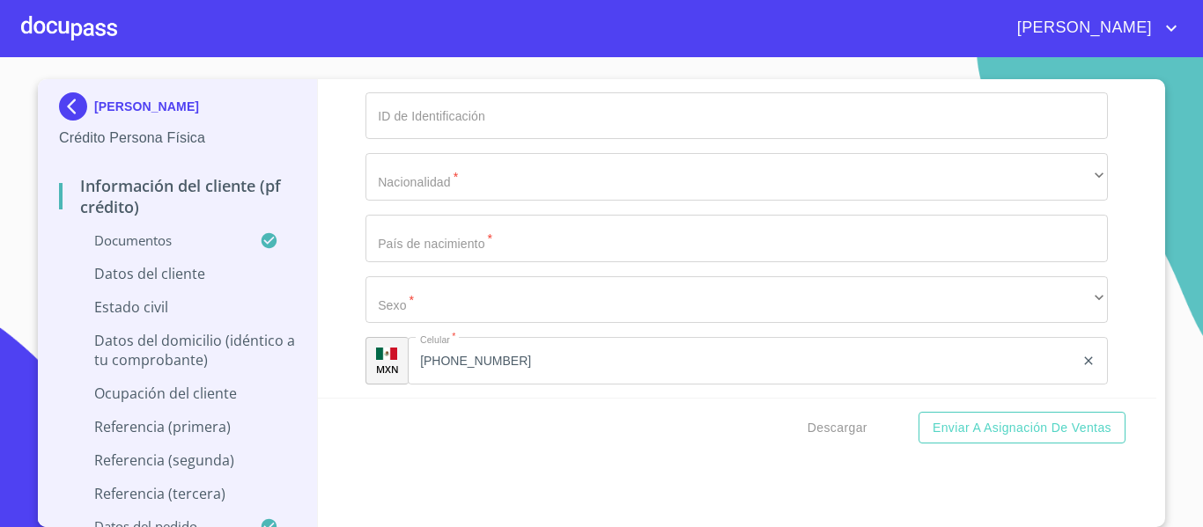
click at [1153, 171] on div "JOSE RAMON ORTIZ VELAZQUEZ Crédito Persona Física Información del cliente (PF c…" at bounding box center [601, 303] width 1127 height 448
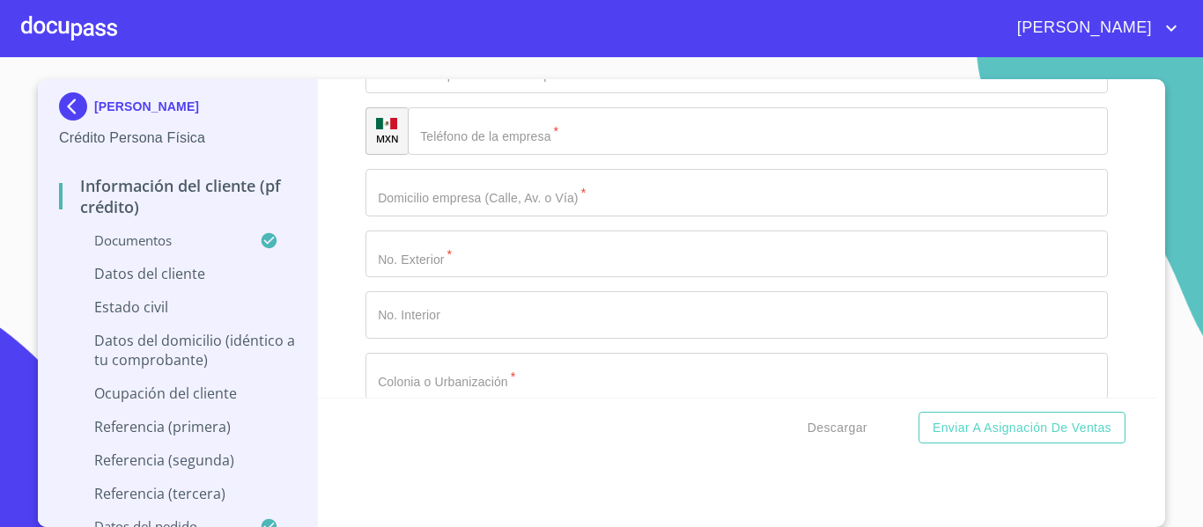
scroll to position [6991, 0]
